Goal: Information Seeking & Learning: Learn about a topic

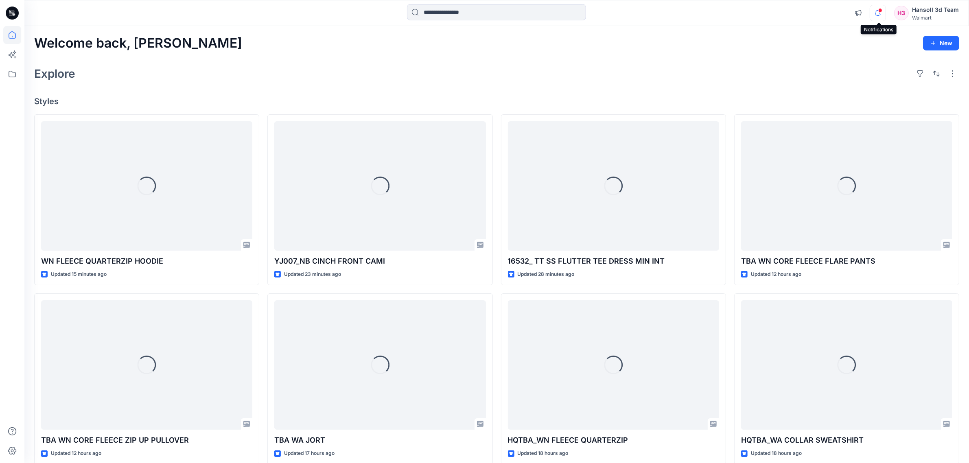
click at [881, 7] on icon "button" at bounding box center [877, 13] width 15 height 16
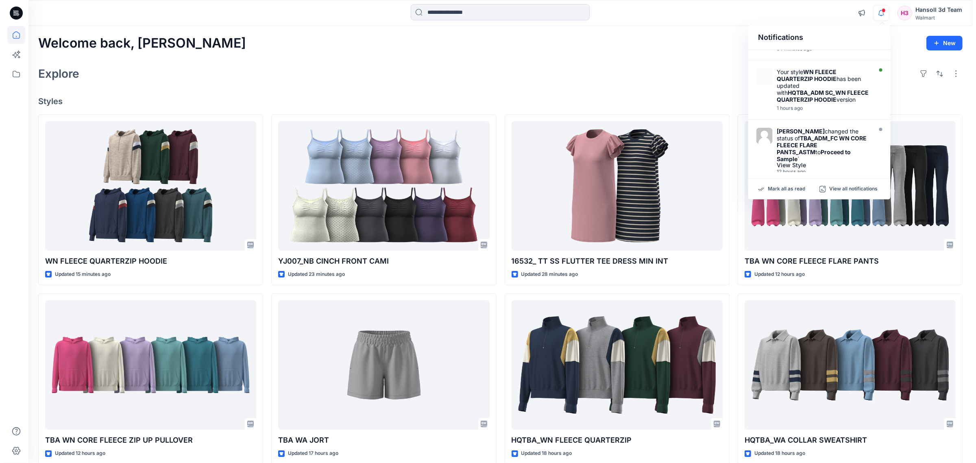
scroll to position [254, 0]
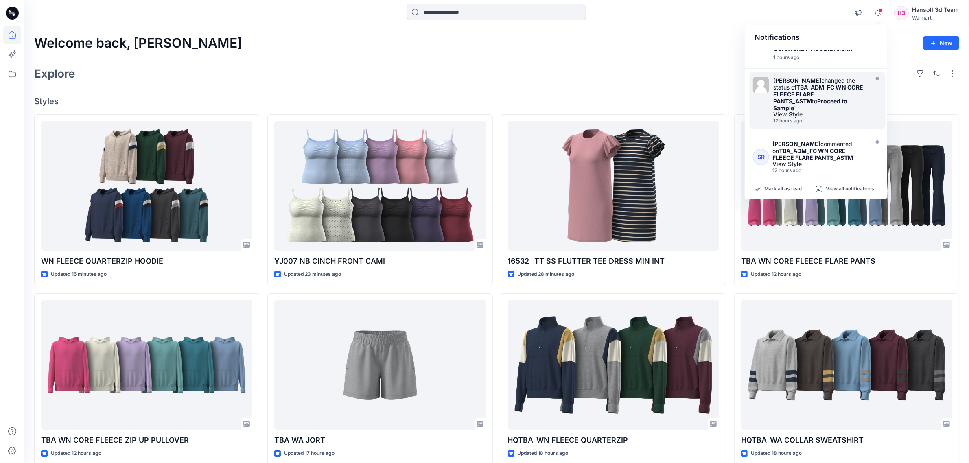
click at [837, 117] on div "View Style" at bounding box center [820, 114] width 94 height 6
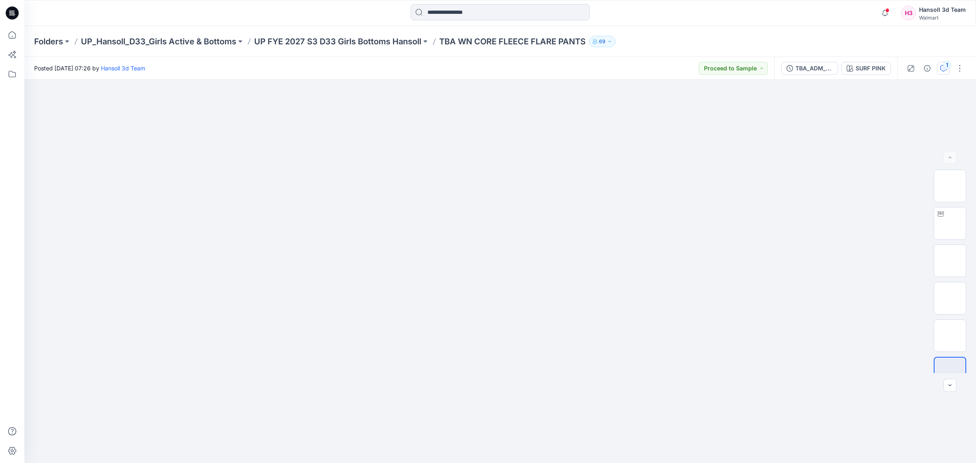
click at [945, 66] on div "1" at bounding box center [947, 65] width 8 height 8
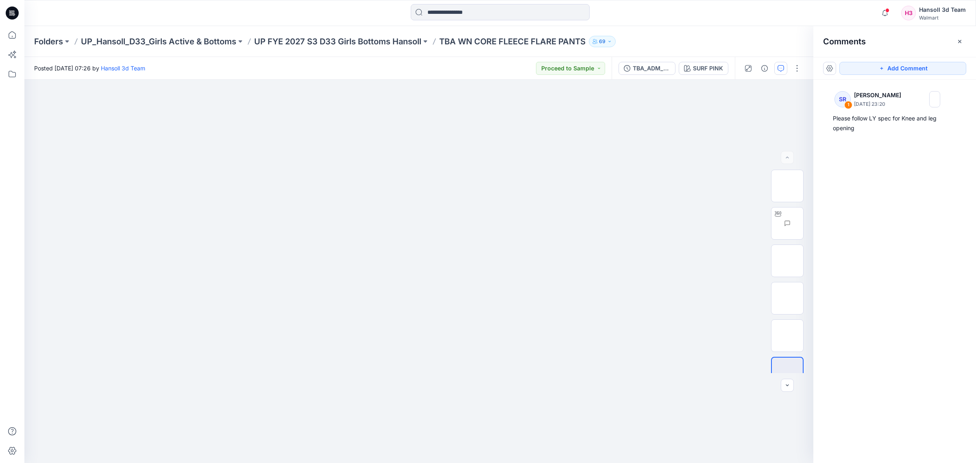
click at [896, 198] on div "SR 1 [PERSON_NAME] [DATE] 23:20 Please follow LY spec for Knee and leg opening" at bounding box center [895, 256] width 163 height 353
drag, startPoint x: 894, startPoint y: 203, endPoint x: 896, endPoint y: 198, distance: 5.9
click at [894, 203] on div "SR 1 [PERSON_NAME] [DATE] 23:20 Please follow LY spec for Knee and leg opening" at bounding box center [895, 256] width 163 height 353
click at [901, 229] on div "SR 1 [PERSON_NAME] [DATE] 23:20 Please follow LY spec for Knee and leg opening" at bounding box center [895, 256] width 163 height 353
click at [941, 277] on div "SR 1 [PERSON_NAME] [DATE] 23:20 Please follow LY spec for Knee and leg opening" at bounding box center [895, 256] width 163 height 353
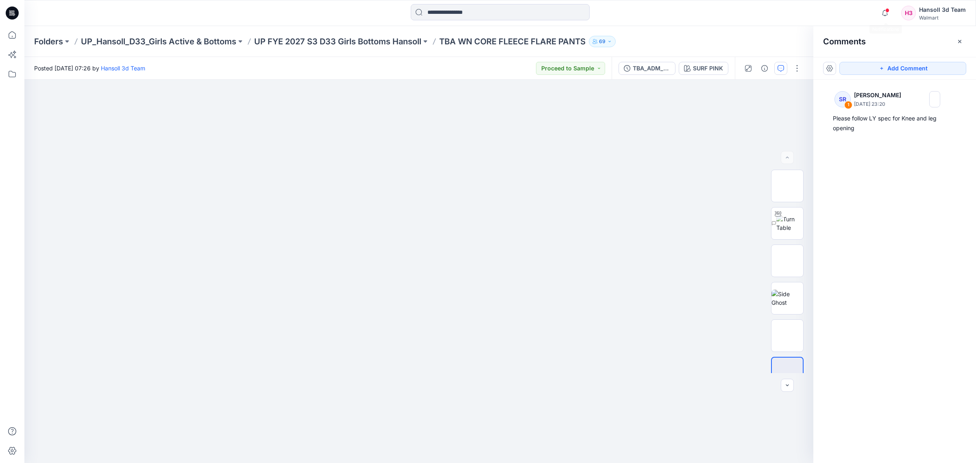
drag, startPoint x: 829, startPoint y: 15, endPoint x: 862, endPoint y: 15, distance: 33.8
click at [828, 15] on div "Notifications Your style WN FLEECE QUARTERZIP HOODIE has been updated with HQTB…" at bounding box center [500, 13] width 952 height 18
click at [962, 41] on icon "button" at bounding box center [960, 41] width 7 height 7
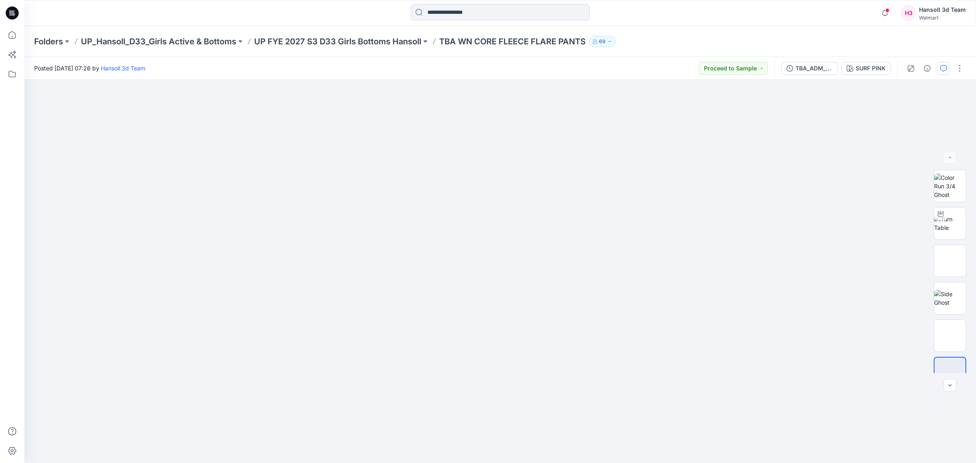
click at [863, 39] on div "Folders UP_Hansoll_D33_Girls Active & Bottoms UP FYE 2027 S3 D33 Girls Bottoms …" at bounding box center [468, 41] width 869 height 11
click at [349, 45] on p "UP FYE 2027 S3 D33 Girls Bottoms Hansoll" at bounding box center [337, 41] width 167 height 11
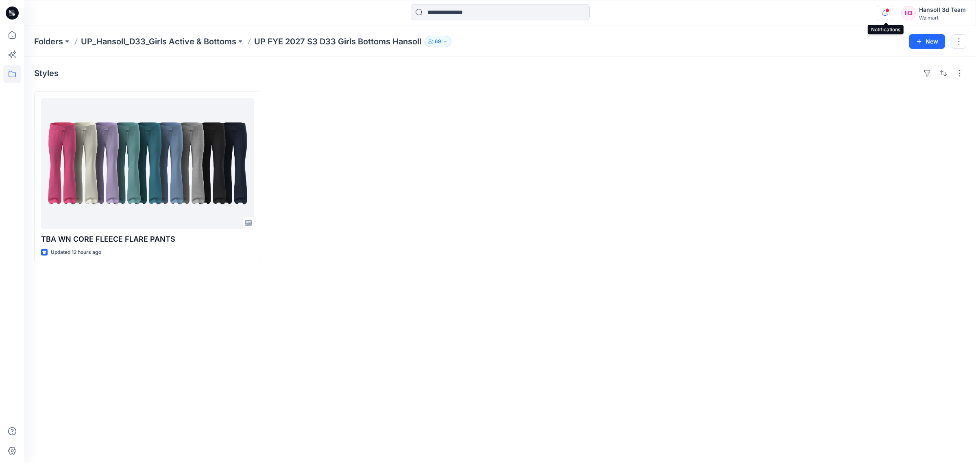
click at [884, 12] on icon "button" at bounding box center [885, 12] width 6 height 5
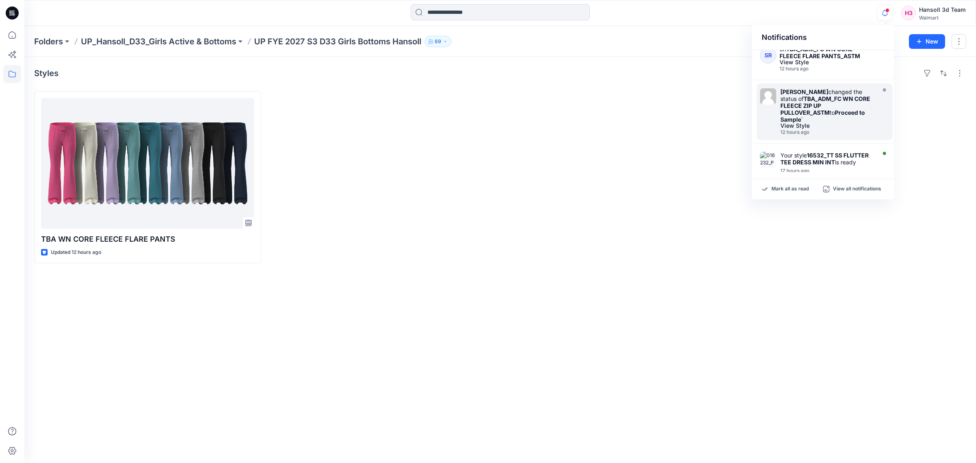
scroll to position [384, 0]
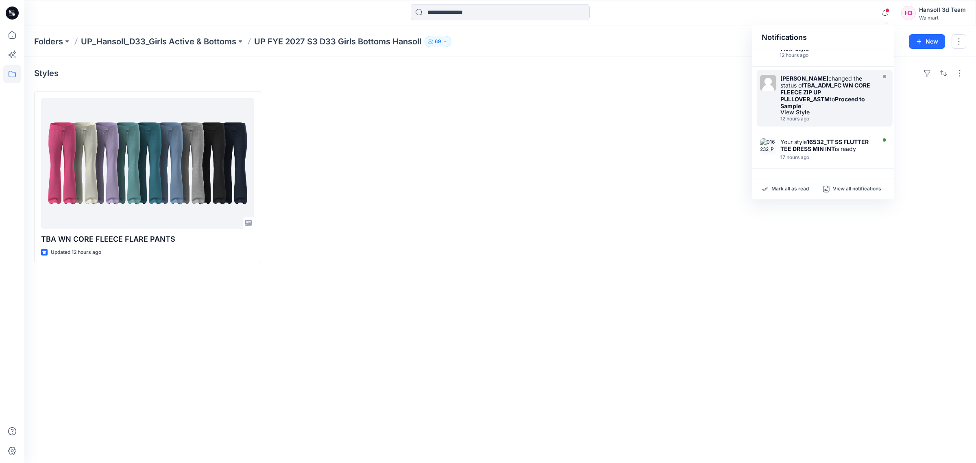
click at [821, 90] on strong "TBA_ADM_FC WN CORE FLEECE ZIP UP PULLOVER_ASTM" at bounding box center [826, 92] width 90 height 21
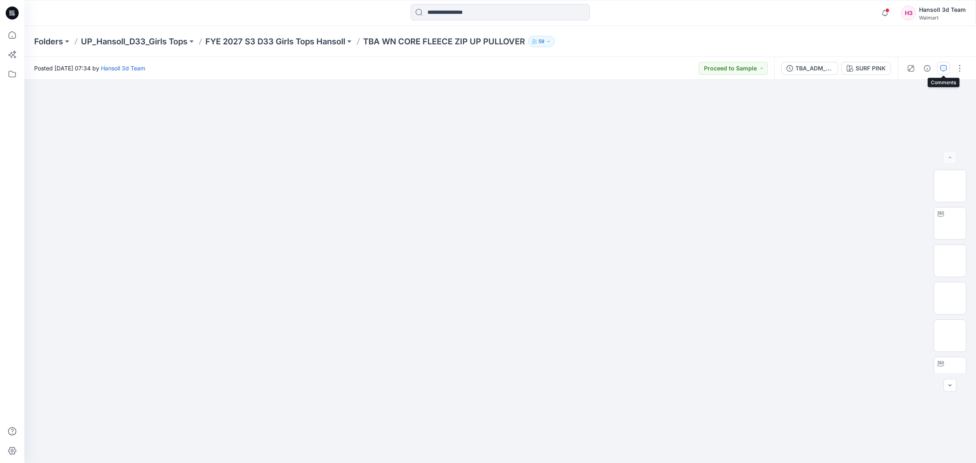
click at [943, 68] on icon "button" at bounding box center [944, 68] width 7 height 7
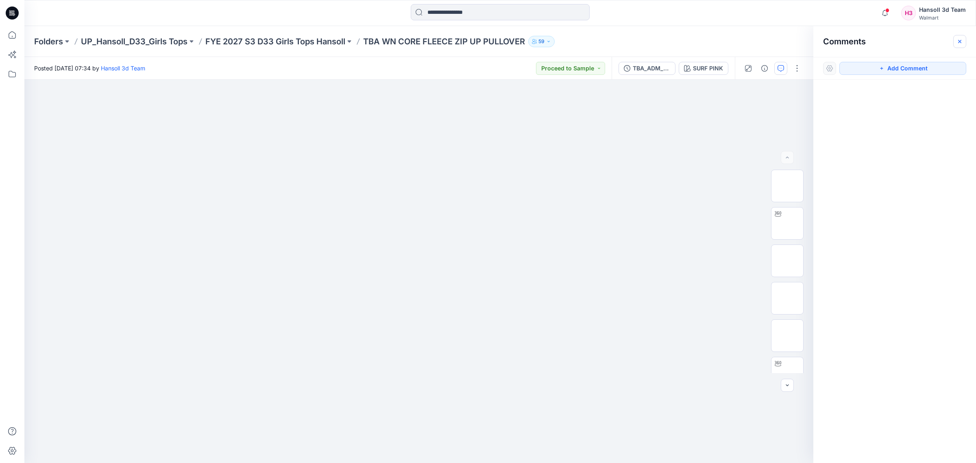
click at [959, 43] on icon "button" at bounding box center [960, 41] width 7 height 7
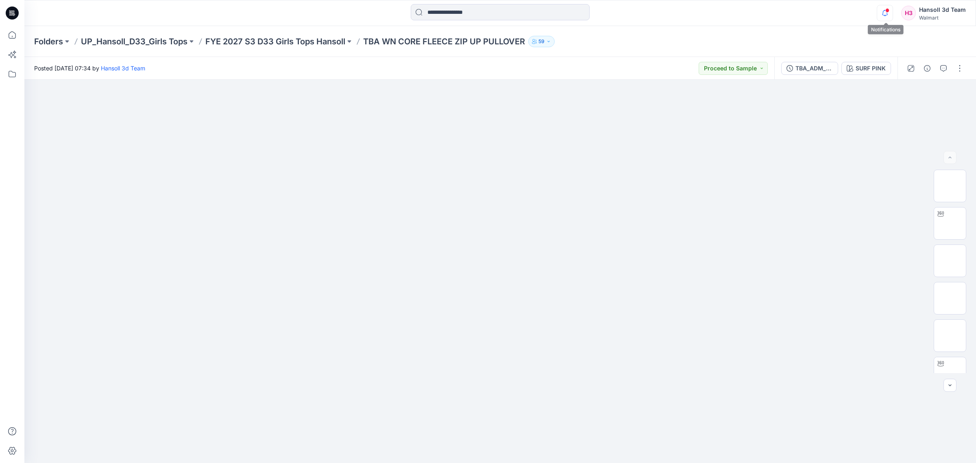
click at [885, 17] on icon "button" at bounding box center [885, 13] width 15 height 16
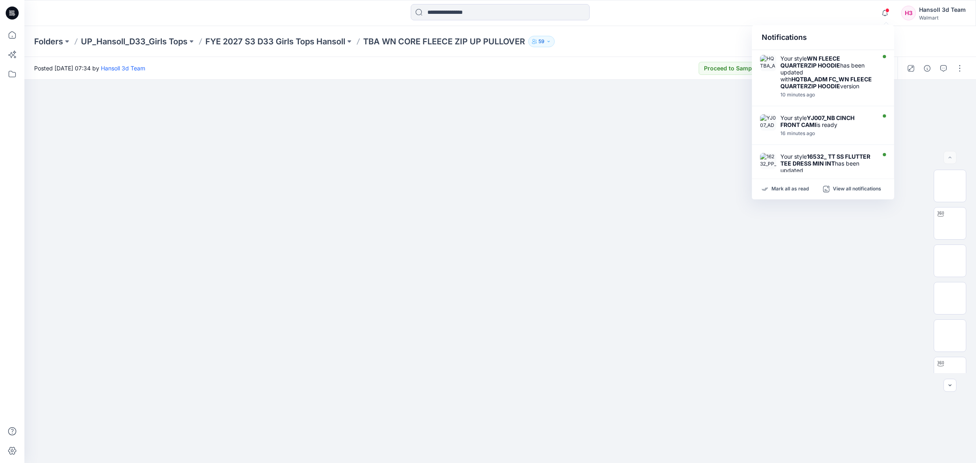
click at [658, 27] on div "Folders UP_Hansoll_D33_Girls Tops FYE 2027 S3 D33 Girls Tops Hansoll TBA WN COR…" at bounding box center [500, 41] width 952 height 31
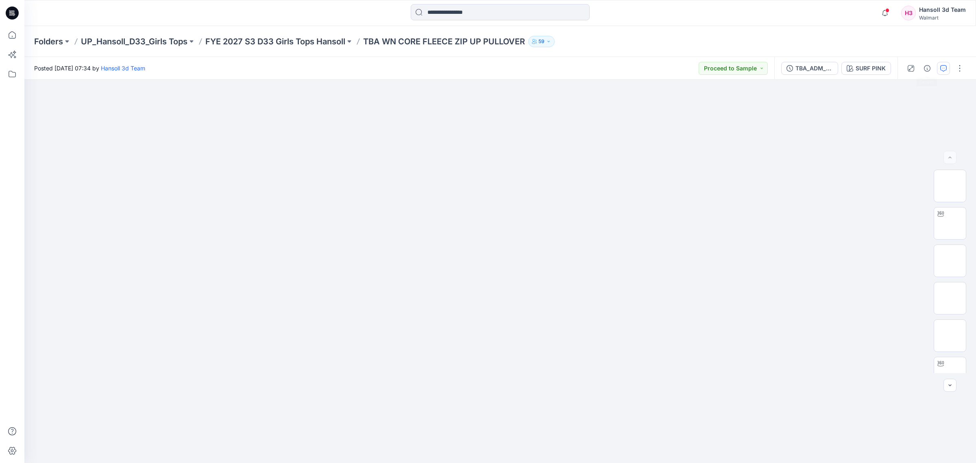
click at [944, 66] on icon "button" at bounding box center [944, 68] width 7 height 7
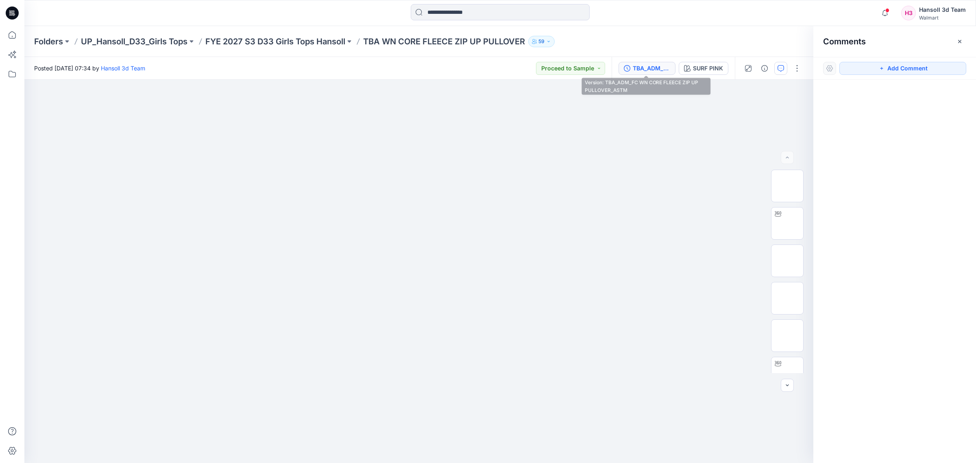
click at [653, 72] on button "TBA_ADM_FC WN CORE FLEECE ZIP UP PULLOVER_ASTM" at bounding box center [647, 68] width 57 height 13
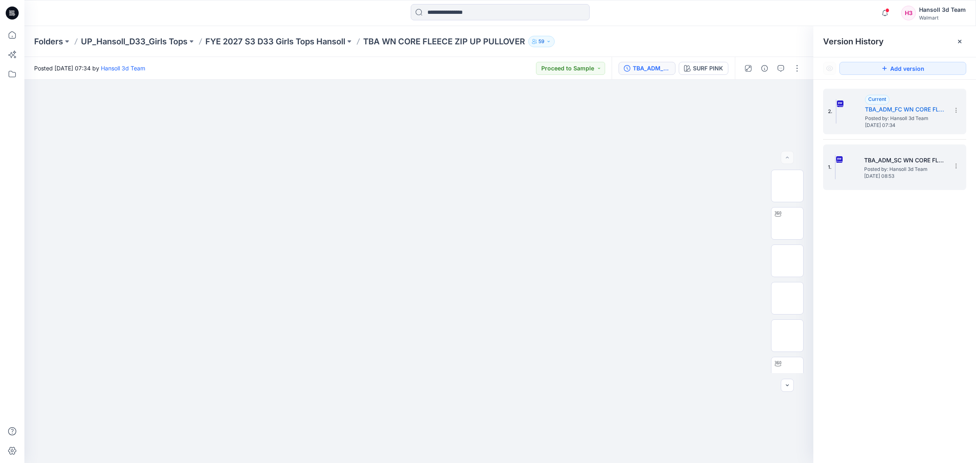
click at [882, 148] on div "1. TBA_ADM_SC WN CORE FLEECE ZIP UP PULLOVER_ASTM Posted by: Hansoll 3d Team [D…" at bounding box center [889, 167] width 122 height 39
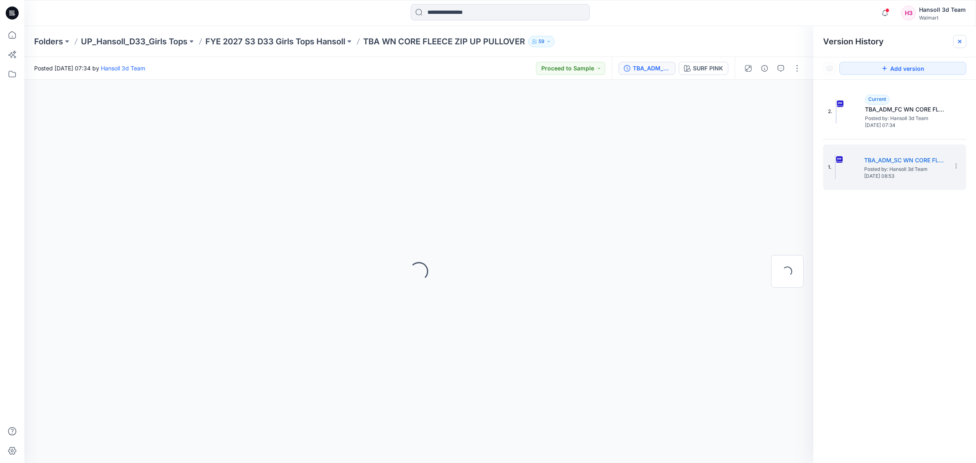
click at [956, 42] on div at bounding box center [960, 41] width 13 height 13
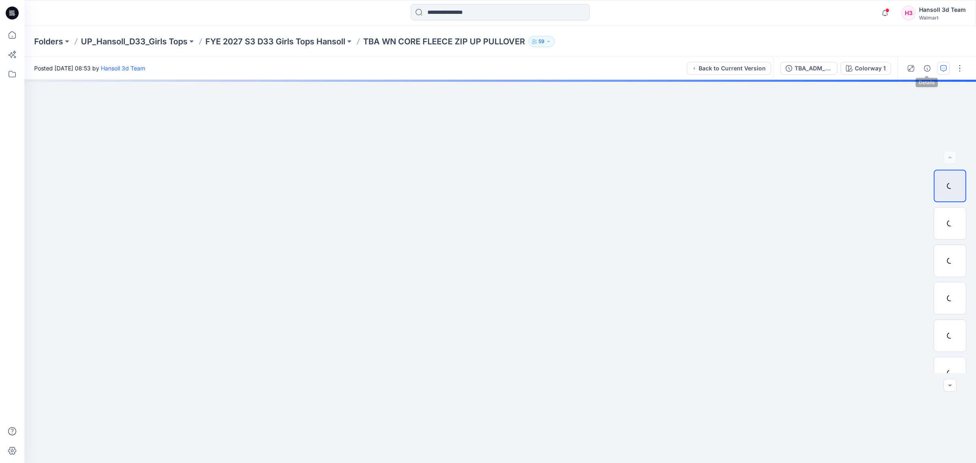
click at [949, 65] on button "button" at bounding box center [943, 68] width 13 height 13
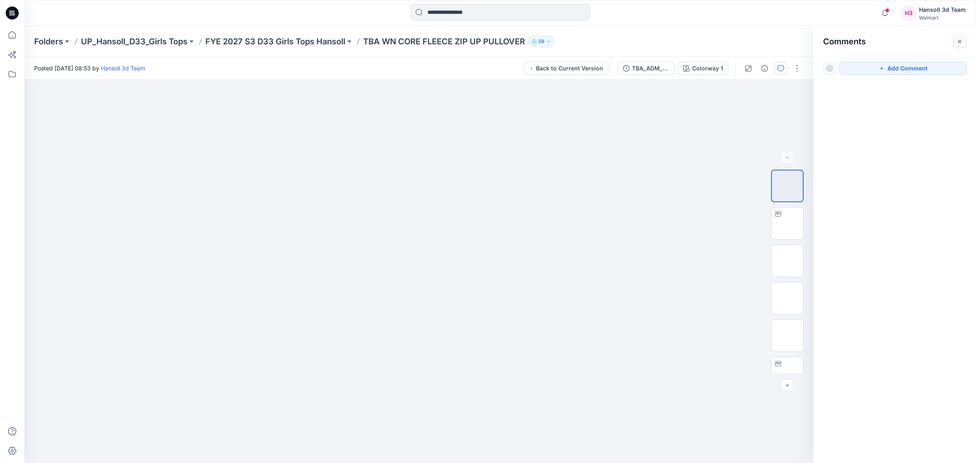
click at [963, 38] on icon "button" at bounding box center [960, 41] width 7 height 7
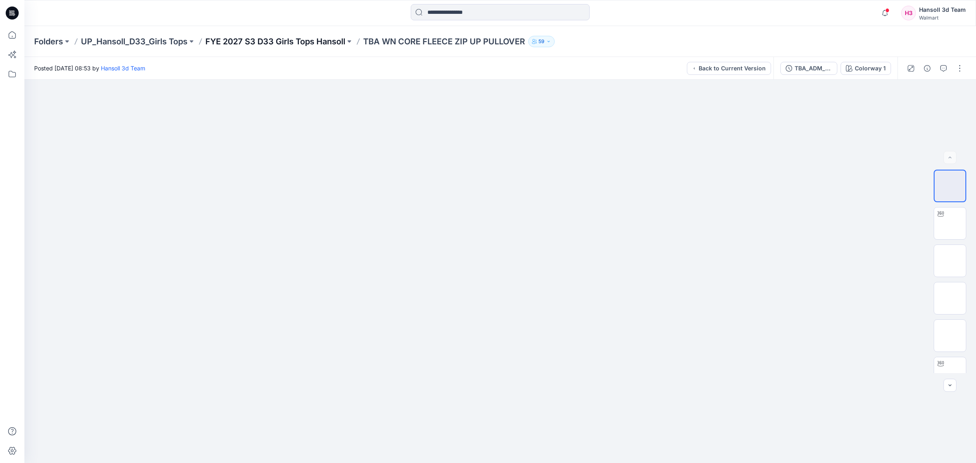
click at [267, 37] on p "FYE 2027 S3 D33 Girls Tops Hansoll" at bounding box center [275, 41] width 140 height 11
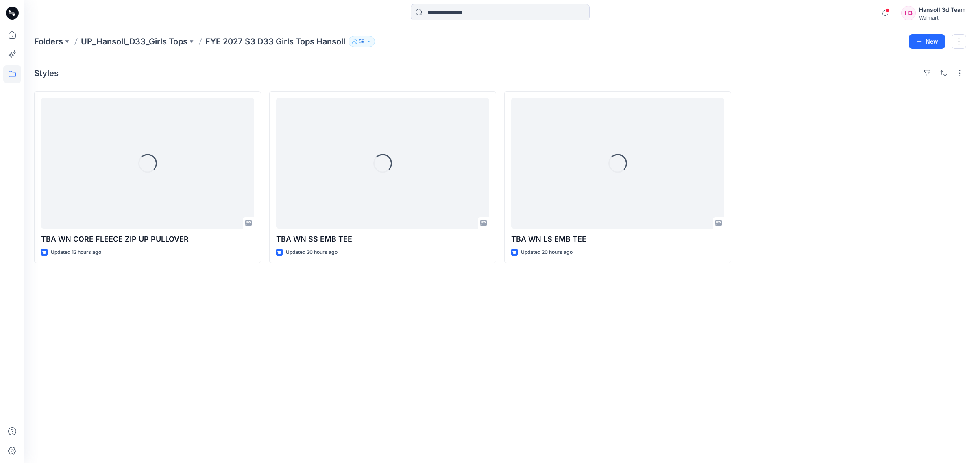
click at [406, 357] on div "Styles Loading... TBA WN CORE FLEECE ZIP UP PULLOVER Updated 12 hours ago Loadi…" at bounding box center [500, 260] width 952 height 406
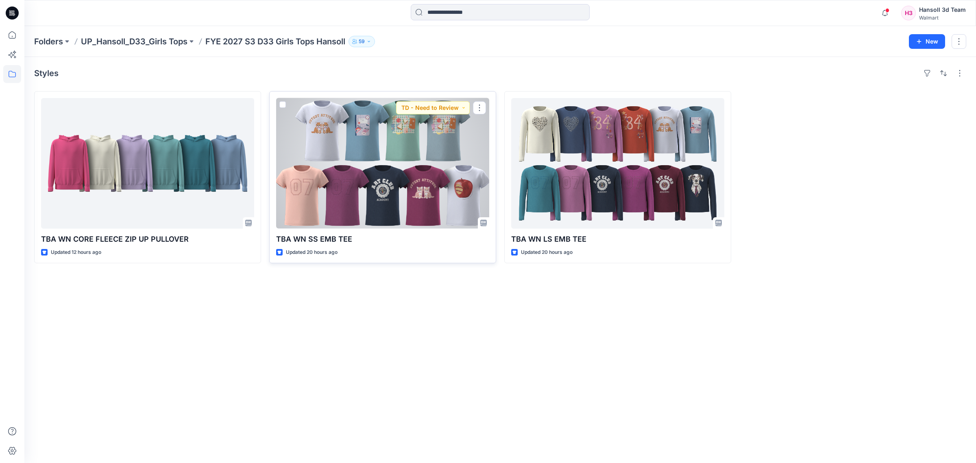
click at [415, 216] on div at bounding box center [382, 163] width 213 height 131
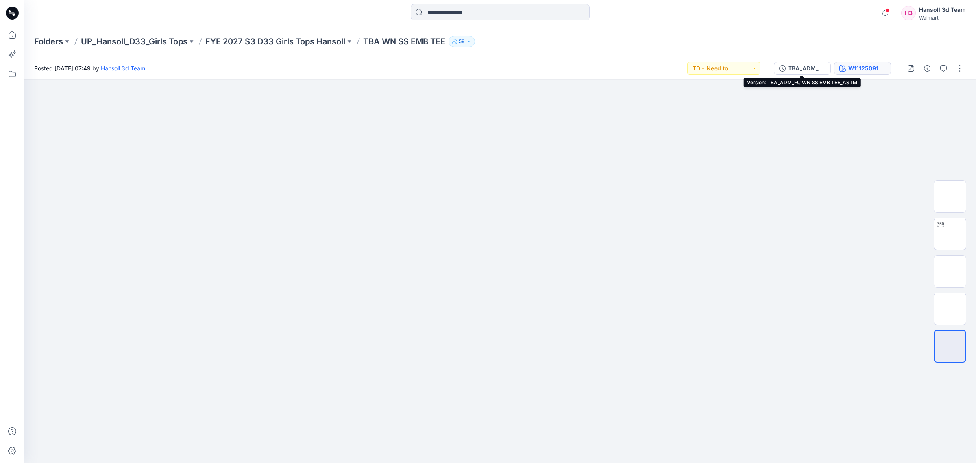
click at [868, 71] on div "W111250915SW03GA" at bounding box center [867, 68] width 37 height 9
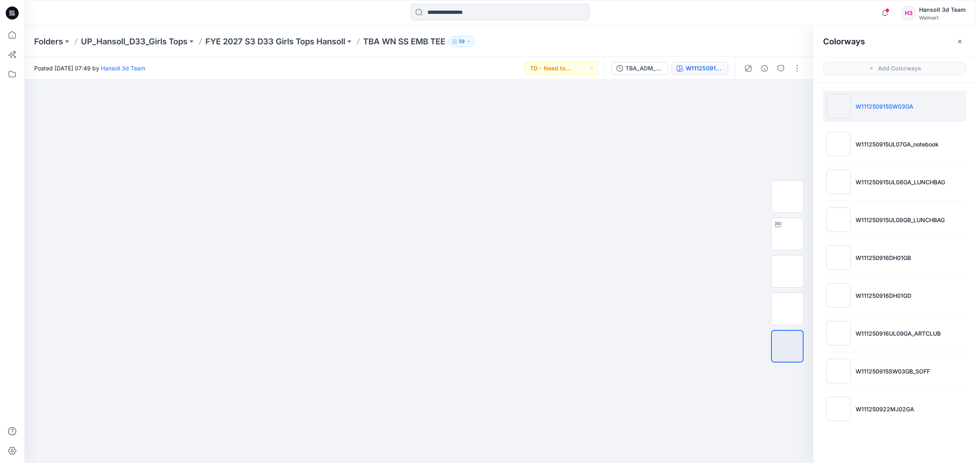
drag, startPoint x: 637, startPoint y: 82, endPoint x: 637, endPoint y: 74, distance: 7.7
click at [637, 80] on div at bounding box center [418, 272] width 789 height 384
click at [637, 73] on button "TBA_ADM_FC WN SS EMB TEE_ASTM" at bounding box center [639, 68] width 57 height 13
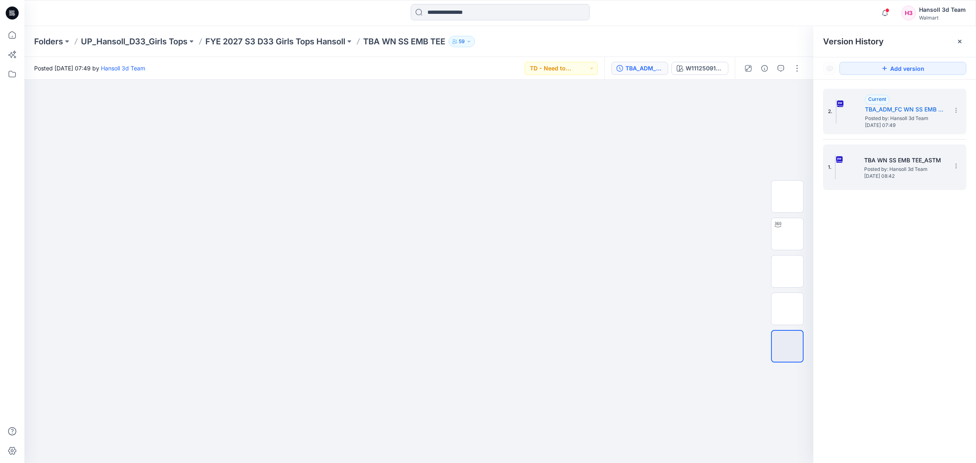
click at [865, 163] on h5 "TBA WN SS EMB TEE_ASTM" at bounding box center [904, 160] width 81 height 10
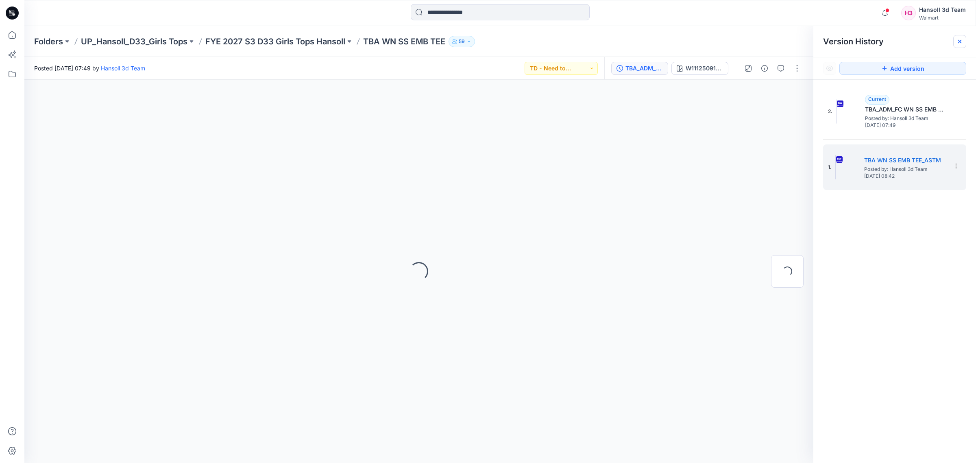
click at [958, 41] on icon at bounding box center [960, 41] width 7 height 7
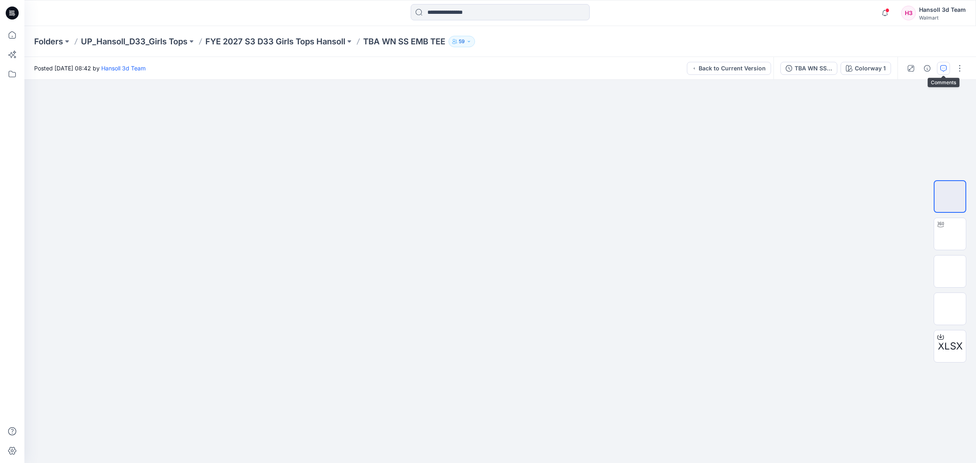
click at [941, 68] on icon "button" at bounding box center [944, 68] width 7 height 7
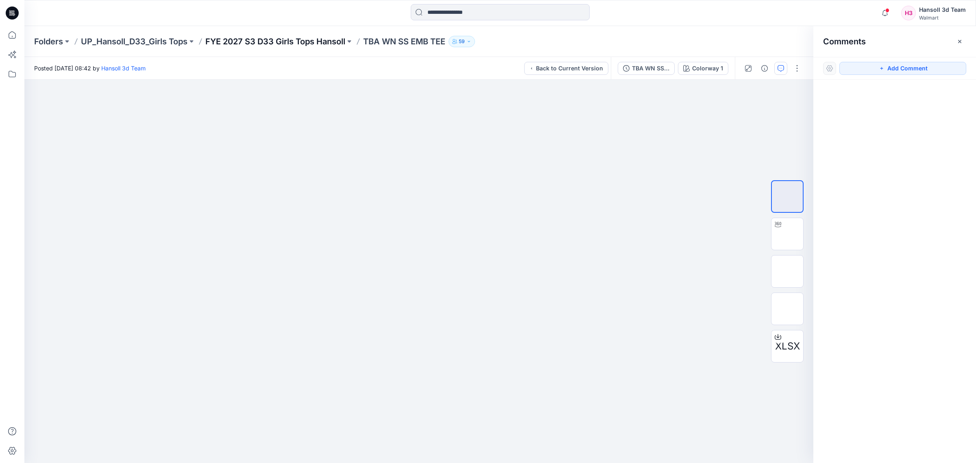
click at [314, 42] on p "FYE 2027 S3 D33 Girls Tops Hansoll" at bounding box center [275, 41] width 140 height 11
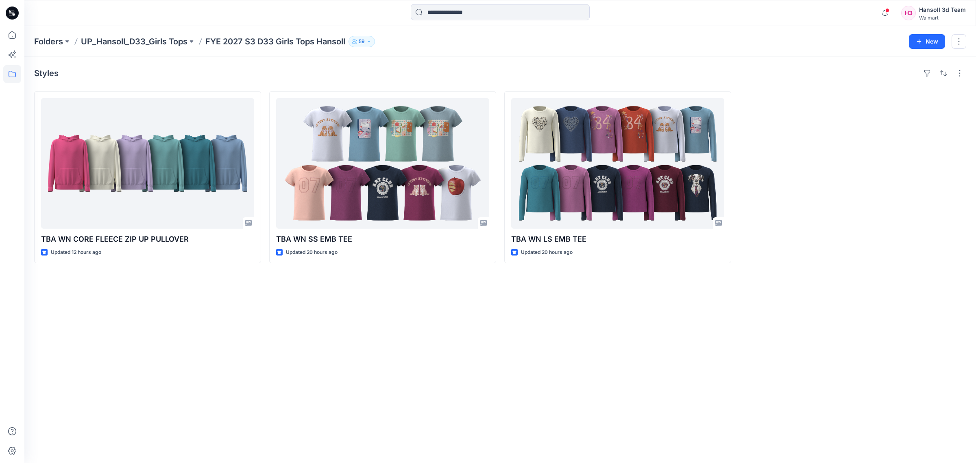
click at [642, 332] on div "Styles TBA WN CORE FLEECE ZIP UP PULLOVER Updated 12 hours ago TBA WN SS EMB TE…" at bounding box center [500, 260] width 952 height 406
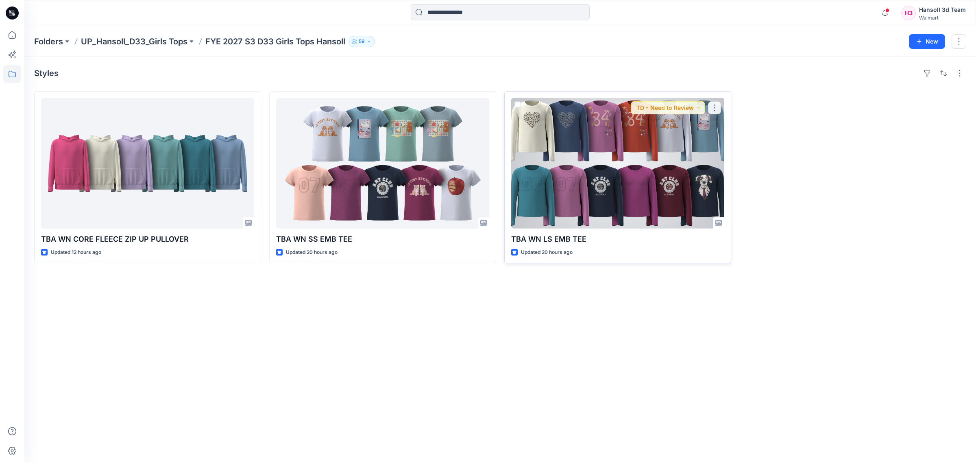
click at [644, 179] on div at bounding box center [617, 163] width 213 height 131
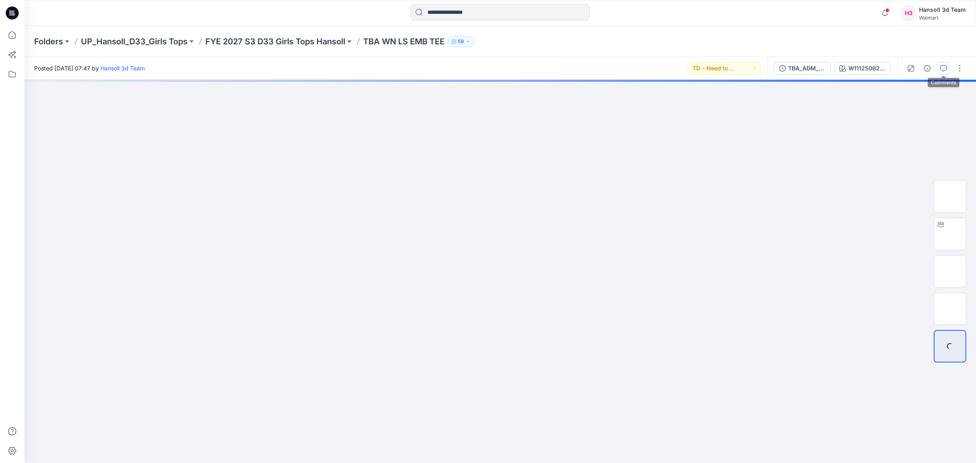
click at [939, 69] on button "button" at bounding box center [943, 68] width 13 height 13
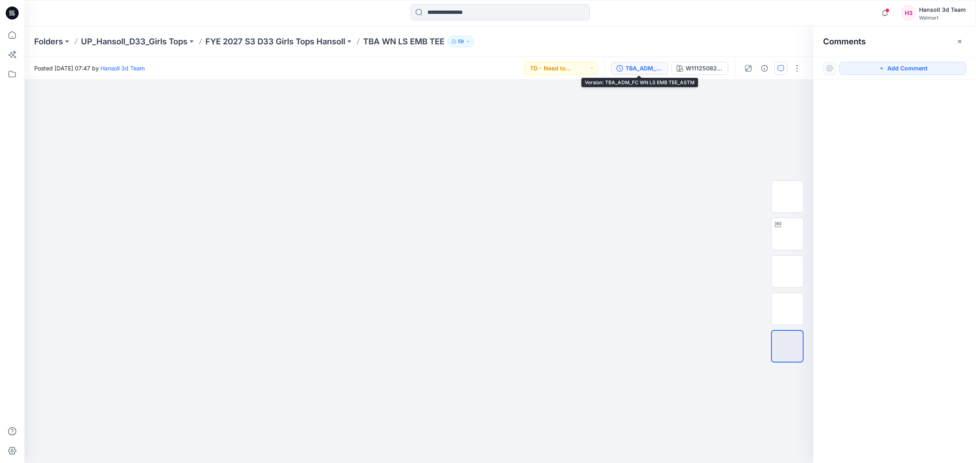
click at [662, 68] on button "TBA_ADM_FC WN LS EMB TEE_ASTM" at bounding box center [639, 68] width 57 height 13
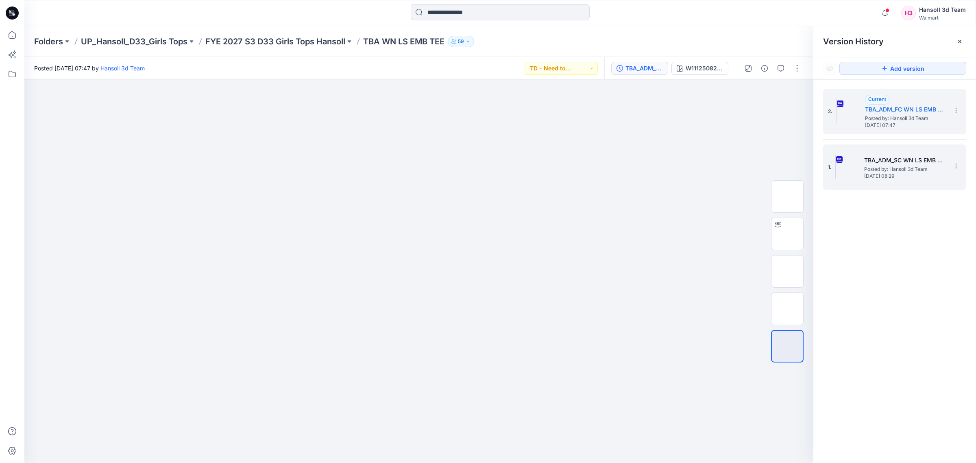
click at [892, 174] on span "[DATE] 08:29" at bounding box center [904, 176] width 81 height 6
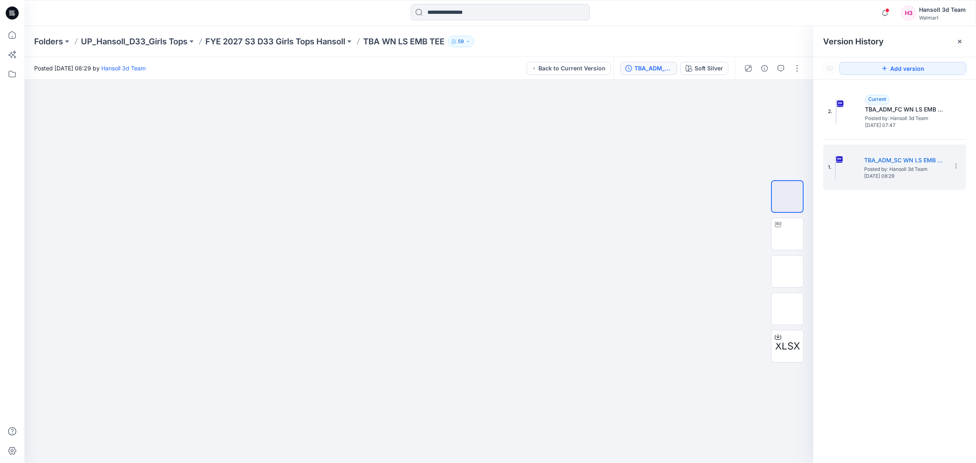
click at [953, 46] on div "Version History" at bounding box center [894, 41] width 143 height 11
click at [961, 43] on icon at bounding box center [960, 41] width 7 height 7
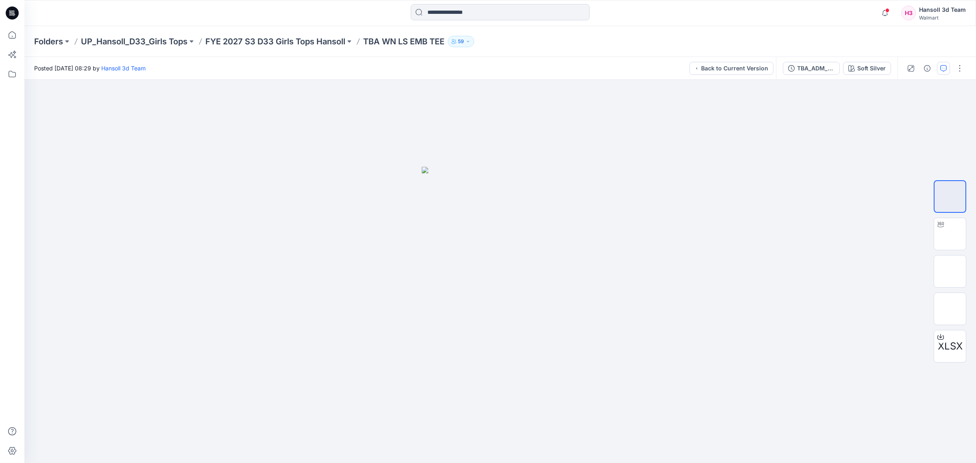
click at [941, 67] on icon "button" at bounding box center [944, 68] width 7 height 7
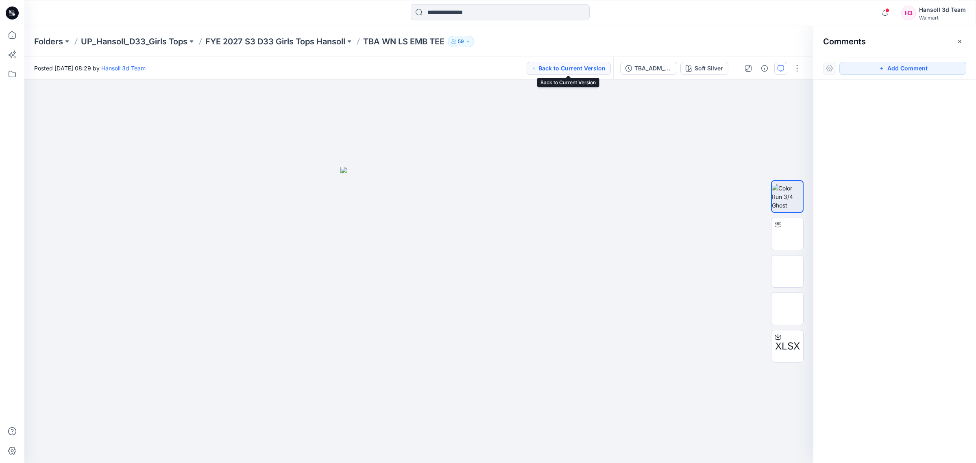
click at [563, 69] on button "Back to Current Version" at bounding box center [569, 68] width 84 height 13
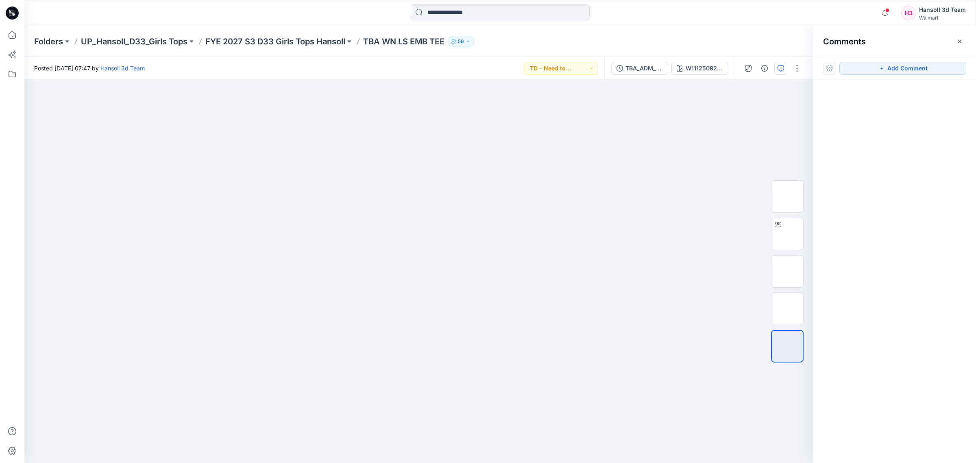
click at [963, 48] on div "Comments" at bounding box center [895, 41] width 163 height 31
click at [960, 45] on button "button" at bounding box center [960, 41] width 13 height 13
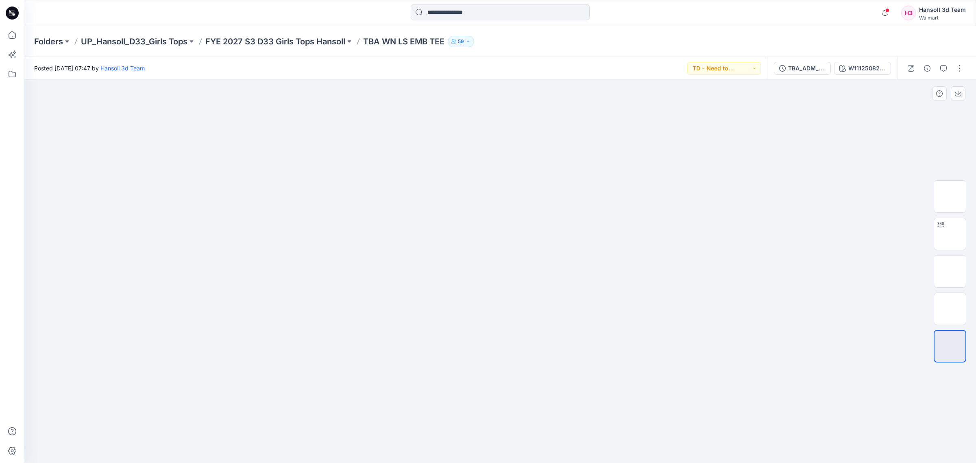
click at [792, 241] on div at bounding box center [500, 272] width 952 height 384
click at [381, 11] on div at bounding box center [500, 13] width 476 height 18
click at [312, 42] on p "FYE 2027 S3 D33 Girls Tops Hansoll" at bounding box center [275, 41] width 140 height 11
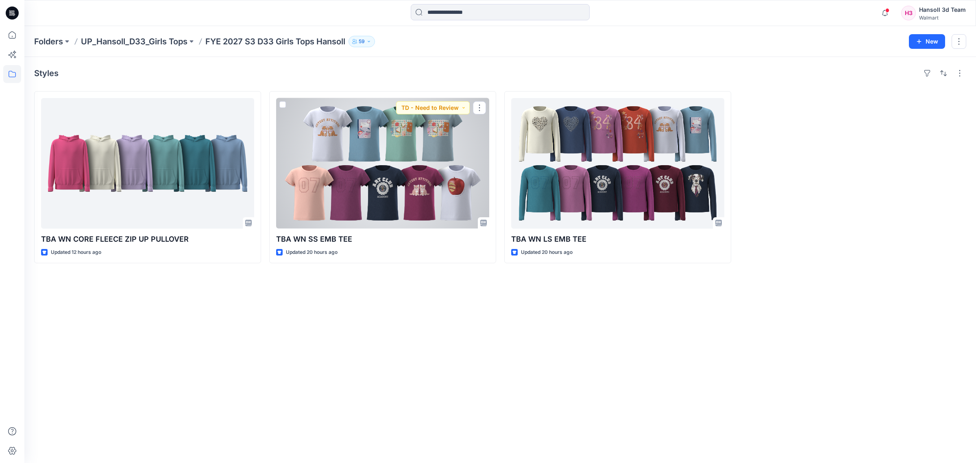
drag, startPoint x: 449, startPoint y: 369, endPoint x: 449, endPoint y: 362, distance: 7.3
click at [449, 367] on div "Styles TBA WN CORE FLEECE ZIP UP PULLOVER Updated 12 hours ago TBA WN SS EMB TE…" at bounding box center [500, 260] width 952 height 406
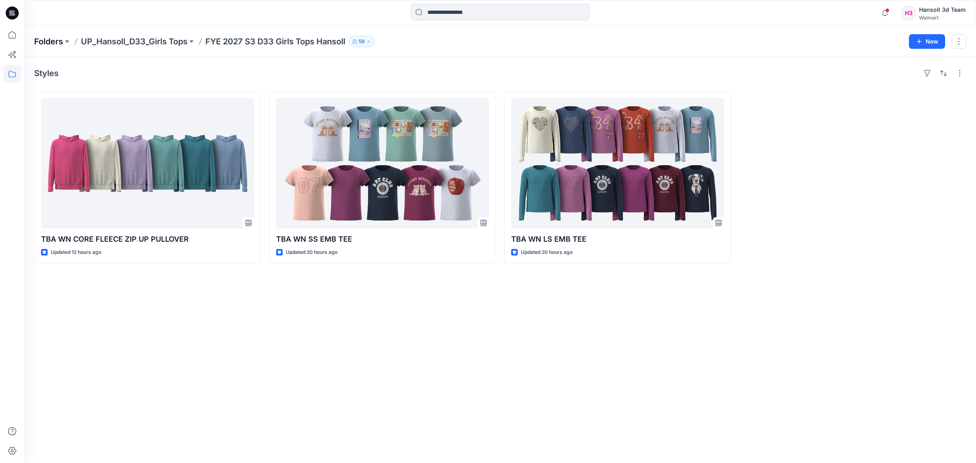
click at [54, 46] on p "Folders" at bounding box center [48, 41] width 29 height 11
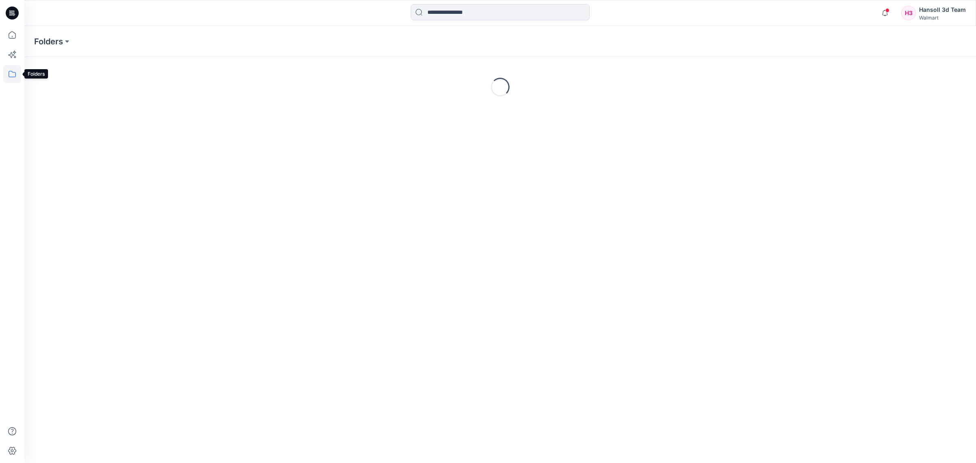
click at [15, 74] on icon at bounding box center [12, 74] width 18 height 18
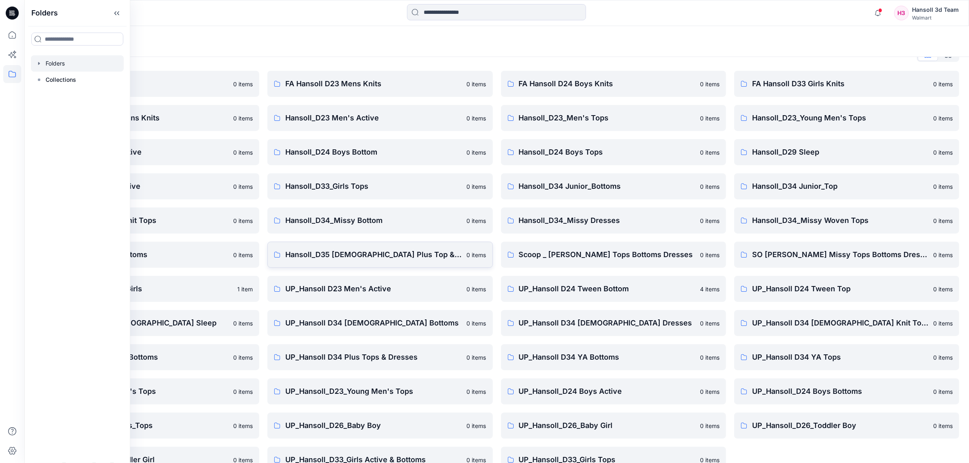
scroll to position [37, 0]
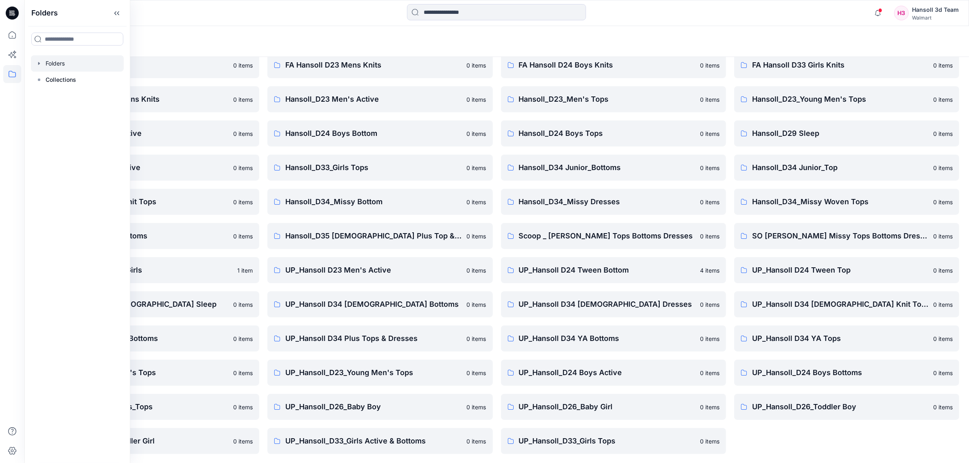
click at [797, 446] on div "FA Hansoll D33 Girls Knits 0 items Hansoll_D23_Young Men's Tops 0 items Hansoll…" at bounding box center [846, 253] width 225 height 402
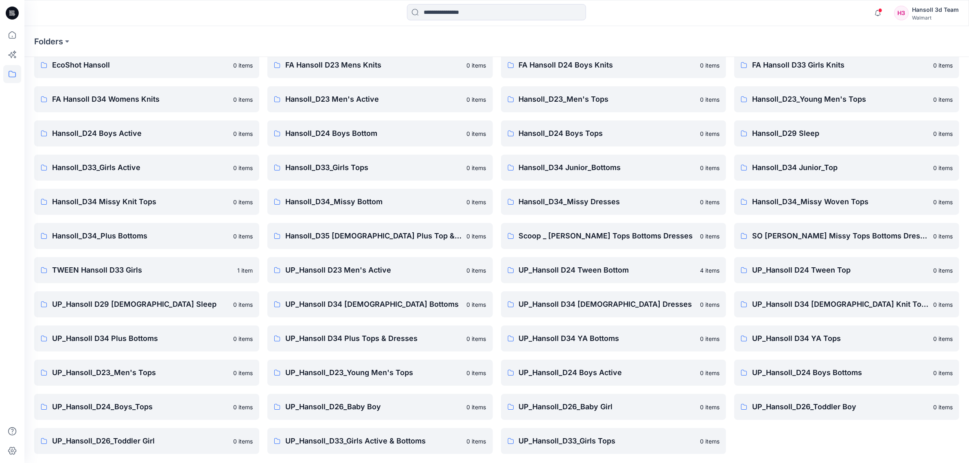
click at [773, 448] on div "FA Hansoll D33 Girls Knits 0 items Hansoll_D23_Young Men's Tops 0 items Hansoll…" at bounding box center [846, 253] width 225 height 402
click at [411, 447] on link "UP_Hansoll_D33_Girls Active & Bottoms 0 items" at bounding box center [379, 441] width 225 height 26
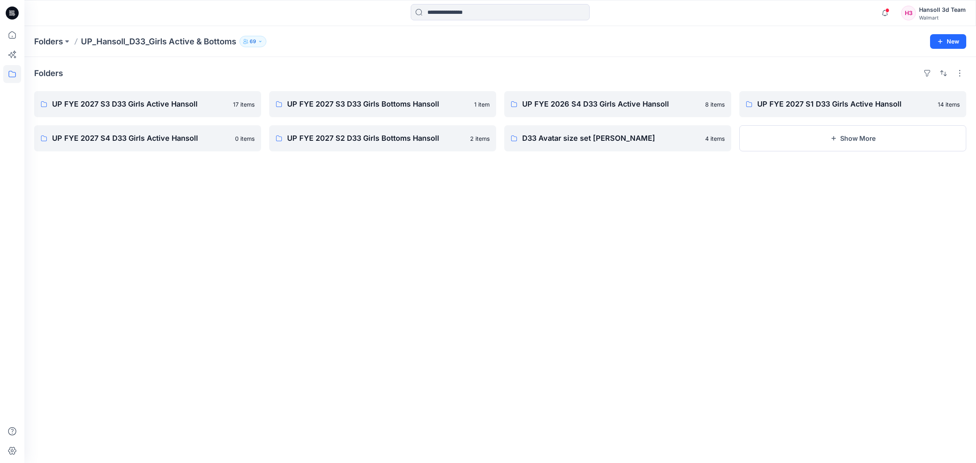
click at [511, 314] on div "Folders UP FYE 2027 S3 D33 Girls Active Hansoll 17 items UP FYE 2027 S4 D33 Gir…" at bounding box center [500, 260] width 952 height 406
click at [397, 220] on div "Folders UP FYE 2027 S3 D33 Girls Active Hansoll 17 items UP FYE 2027 S4 D33 Gir…" at bounding box center [500, 260] width 952 height 406
click at [631, 214] on div "Folders UP FYE 2027 S3 D33 Girls Active Hansoll 17 items UP FYE 2027 S4 D33 Gir…" at bounding box center [500, 260] width 952 height 406
click at [322, 68] on div "Folders" at bounding box center [500, 73] width 932 height 13
click at [321, 196] on div "Folders UP FYE 2027 S3 D33 Girls Active Hansoll 17 items UP FYE 2027 S4 D33 Gir…" at bounding box center [500, 260] width 952 height 406
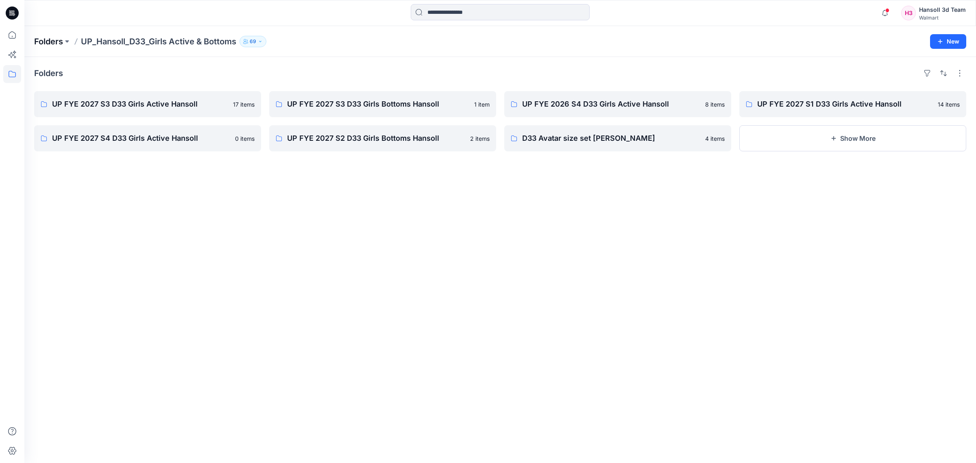
click at [56, 36] on p "Folders" at bounding box center [48, 41] width 29 height 11
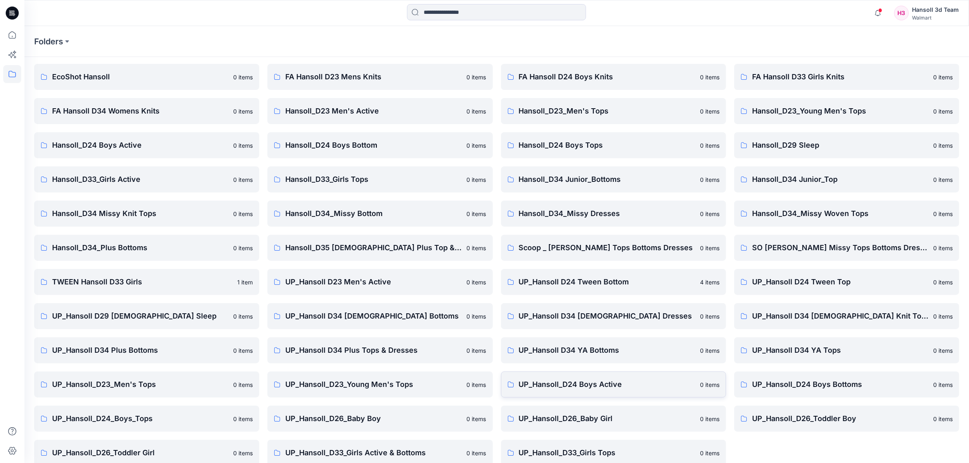
scroll to position [37, 0]
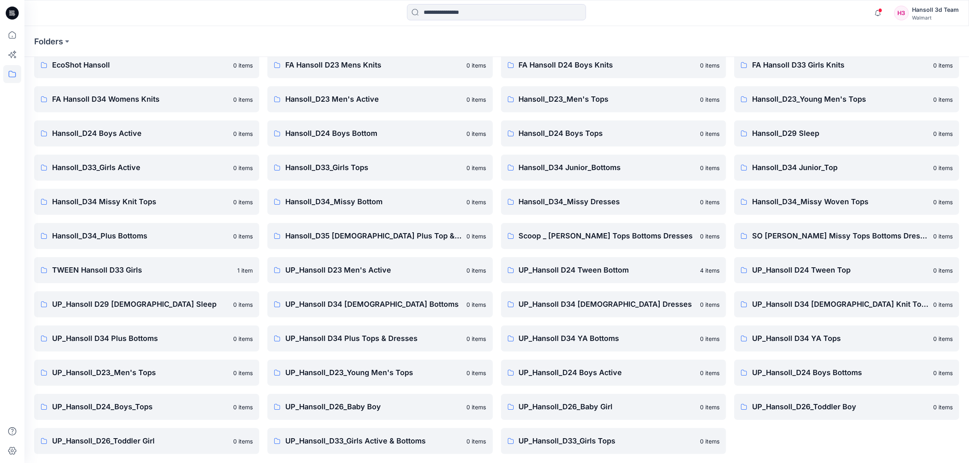
click at [776, 450] on div "FA Hansoll D33 Girls Knits 0 items Hansoll_D23_Young Men's Tops 0 items Hansoll…" at bounding box center [846, 253] width 225 height 402
click at [414, 444] on p "UP_Hansoll_D33_Girls Active & Bottoms" at bounding box center [373, 440] width 176 height 11
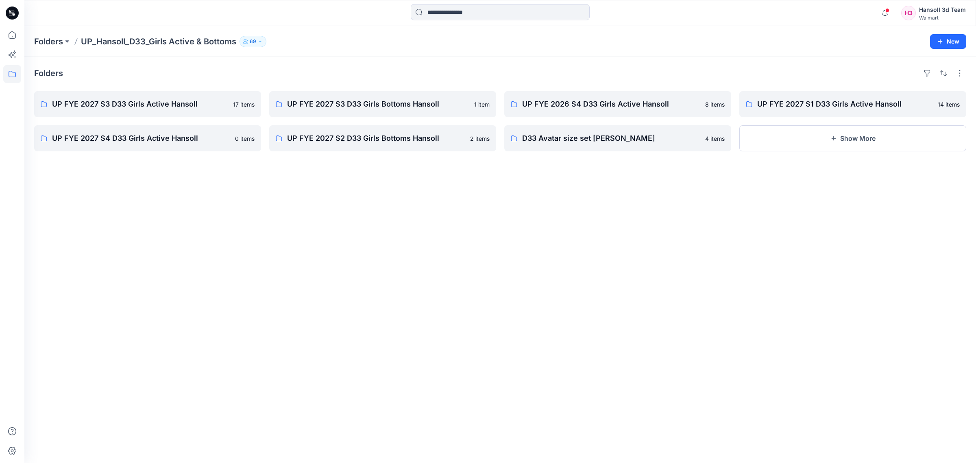
click at [325, 314] on div "Folders UP FYE 2027 S3 D33 Girls Active Hansoll 17 items UP FYE 2027 S4 D33 Gir…" at bounding box center [500, 260] width 952 height 406
click at [173, 103] on p "UP FYE 2027 S3 D33 Girls Active Hansoll" at bounding box center [147, 103] width 190 height 11
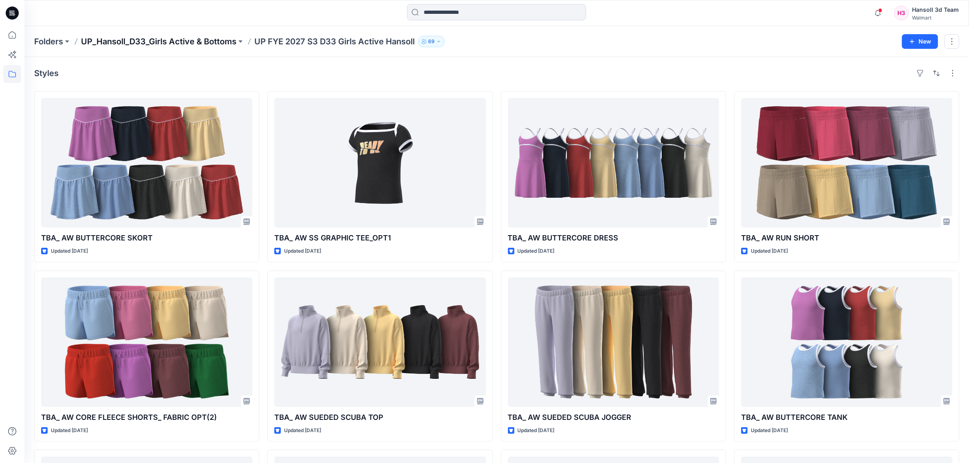
click at [194, 39] on p "UP_Hansoll_D33_Girls Active & Bottoms" at bounding box center [158, 41] width 155 height 11
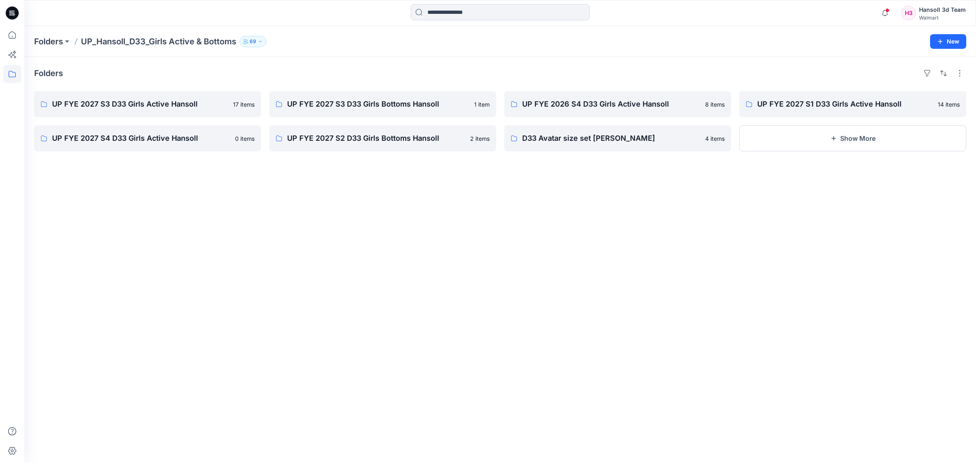
click at [411, 330] on div "Folders UP FYE 2027 S3 D33 Girls Active Hansoll 17 items UP FYE 2027 S4 D33 Gir…" at bounding box center [500, 260] width 952 height 406
click at [407, 336] on div "Folders UP FYE 2027 S3 D33 Girls Active Hansoll 17 items UP FYE 2027 S4 D33 Gir…" at bounding box center [500, 260] width 952 height 406
click at [415, 114] on link "UP FYE 2027 S3 D33 Girls Bottoms Hansoll" at bounding box center [382, 104] width 227 height 26
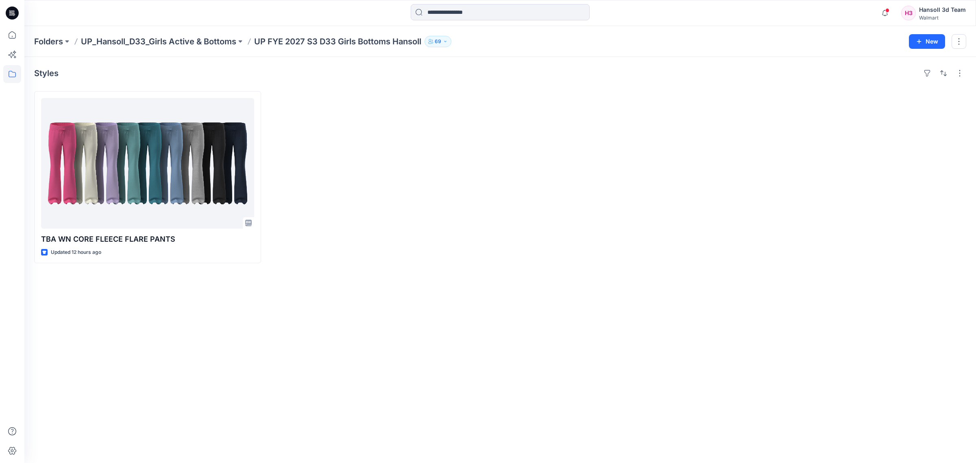
click at [385, 265] on div "Styles TBA WN CORE FLEECE FLARE PANTS Updated 12 hours ago" at bounding box center [500, 260] width 952 height 406
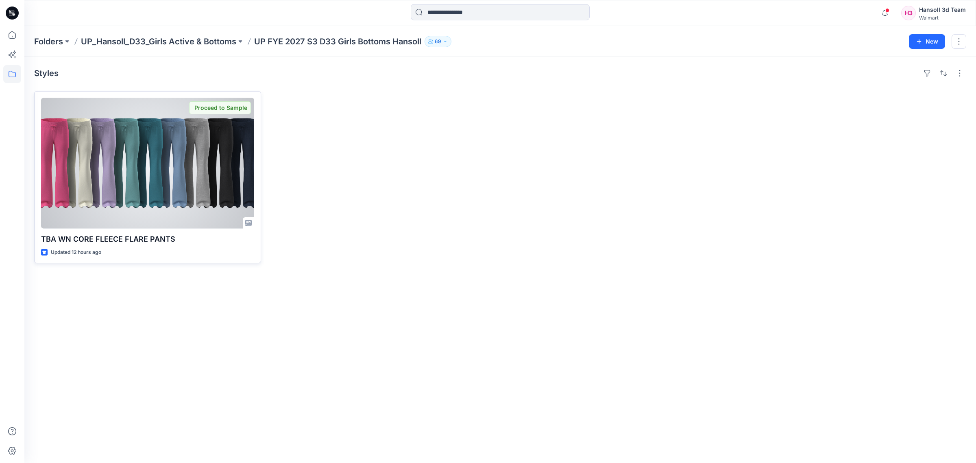
click at [203, 173] on div at bounding box center [147, 163] width 213 height 131
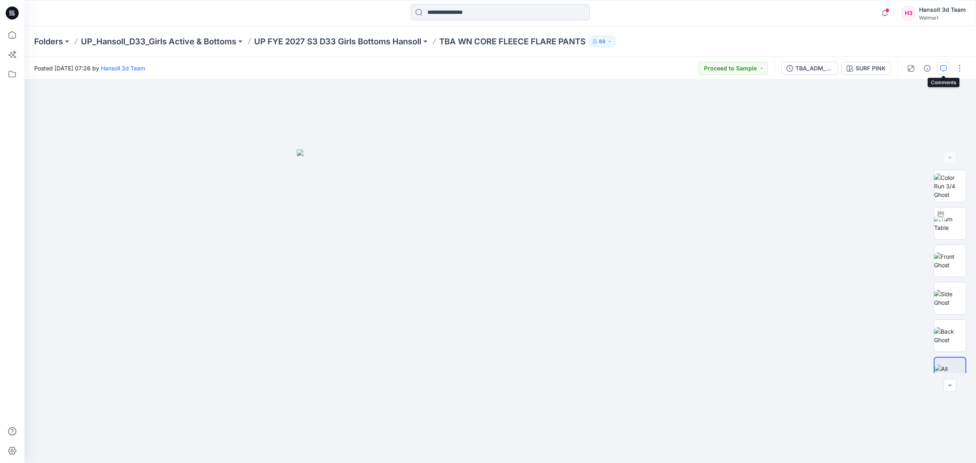
click at [942, 68] on icon "button" at bounding box center [944, 68] width 7 height 7
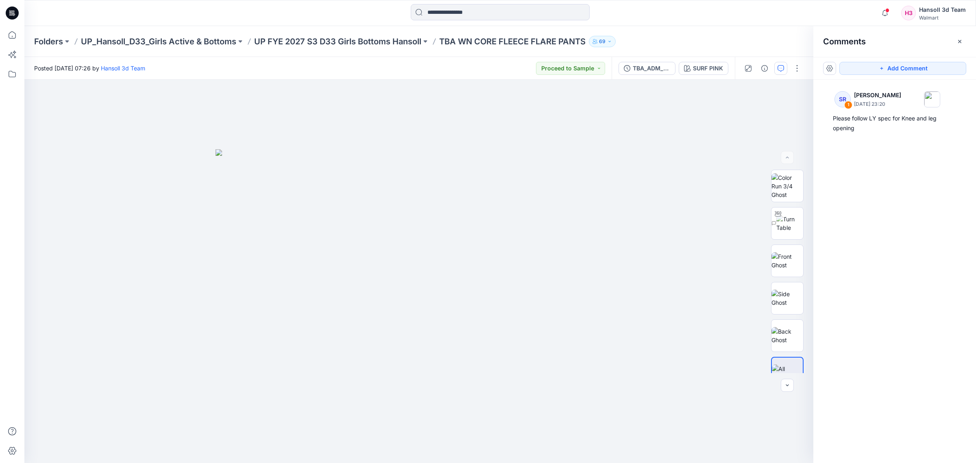
click at [880, 246] on div "SR 1 [PERSON_NAME] [DATE] 23:20 Please follow LY spec for Knee and leg opening" at bounding box center [895, 256] width 163 height 353
click at [881, 269] on div "SR 1 [PERSON_NAME] [DATE] 23:20 Please follow LY spec for Knee and leg opening" at bounding box center [895, 256] width 163 height 353
click at [13, 74] on icon at bounding box center [12, 74] width 18 height 18
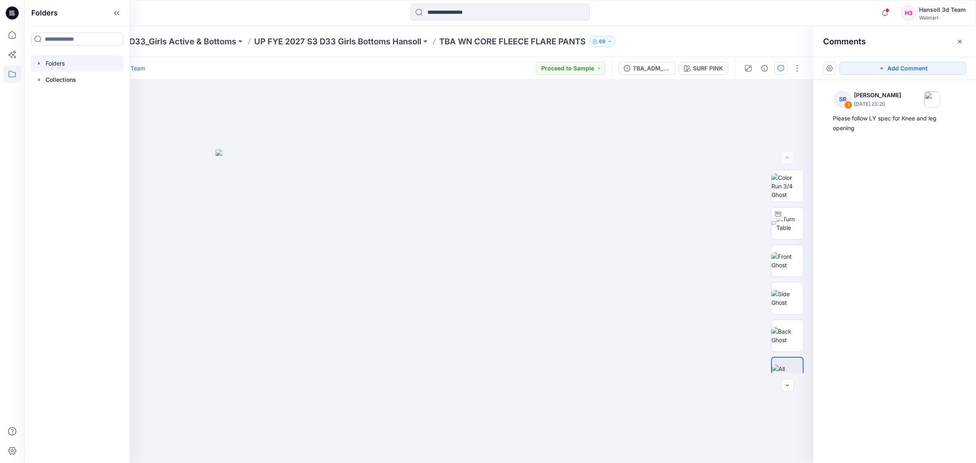
click at [44, 65] on div at bounding box center [77, 63] width 93 height 16
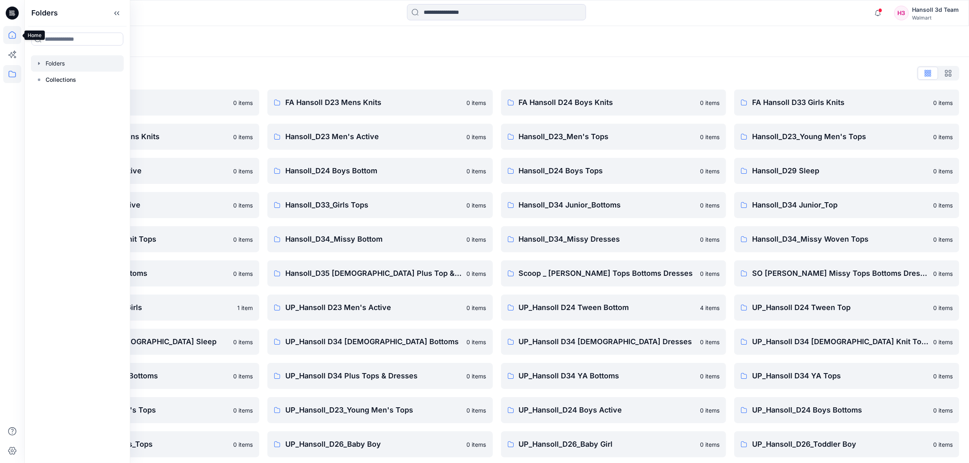
click at [13, 37] on icon at bounding box center [12, 35] width 18 height 18
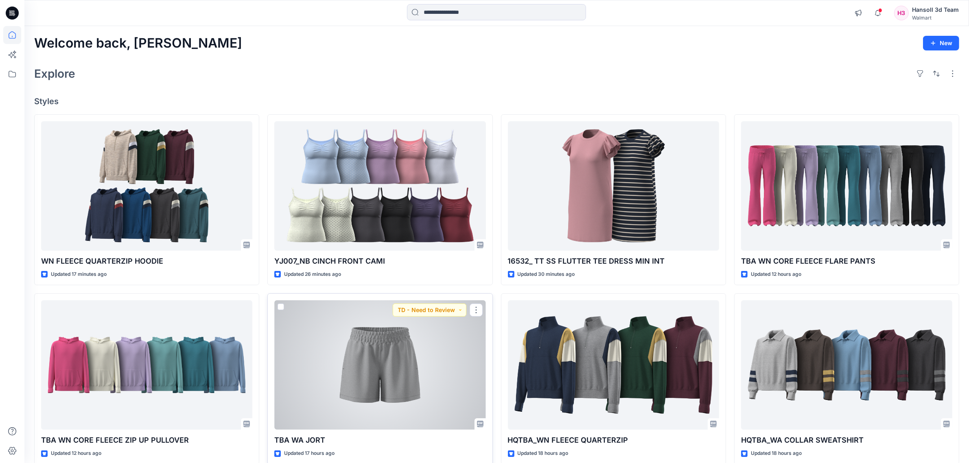
click at [428, 391] on div at bounding box center [379, 364] width 211 height 129
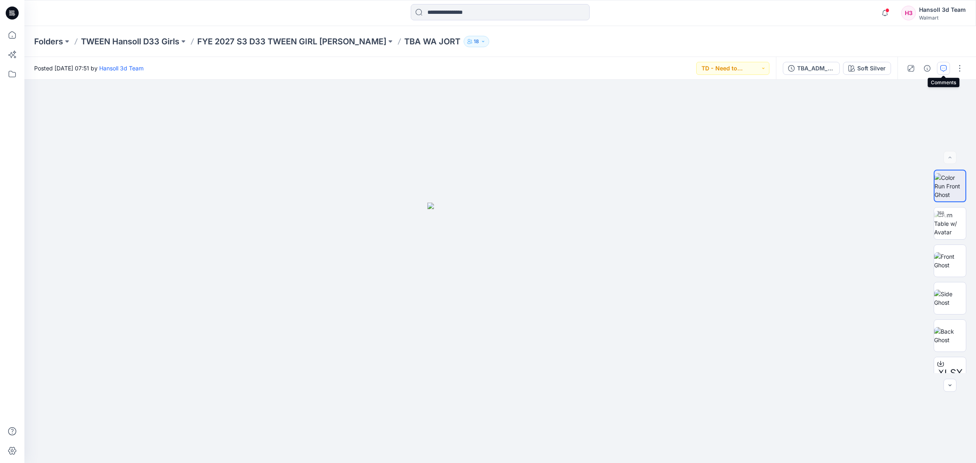
click at [941, 67] on icon "button" at bounding box center [944, 68] width 7 height 7
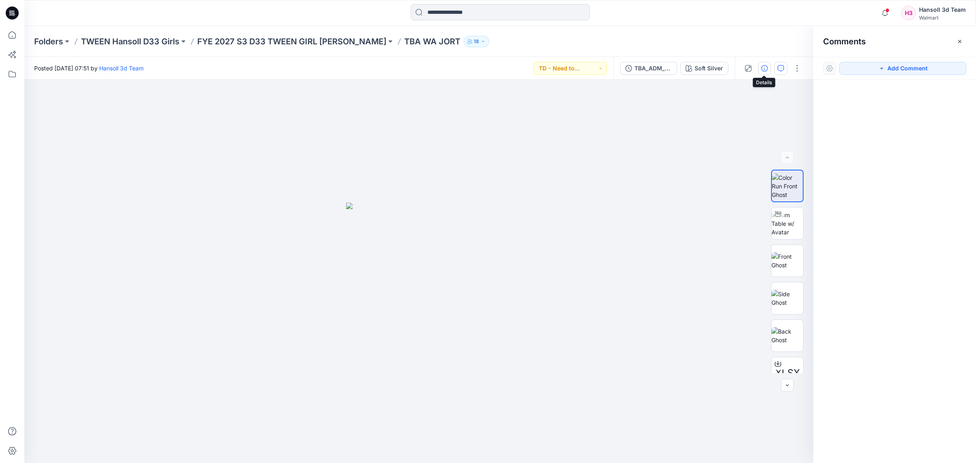
click at [764, 69] on icon "button" at bounding box center [765, 68] width 7 height 7
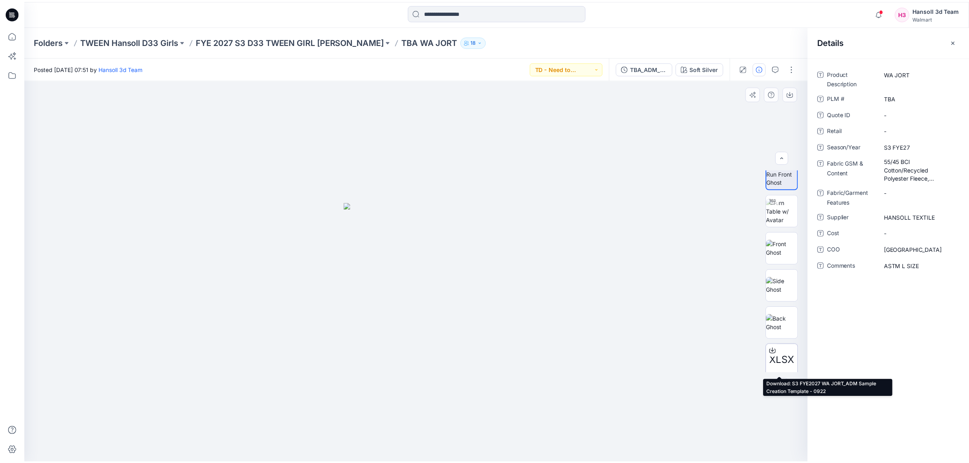
scroll to position [16, 0]
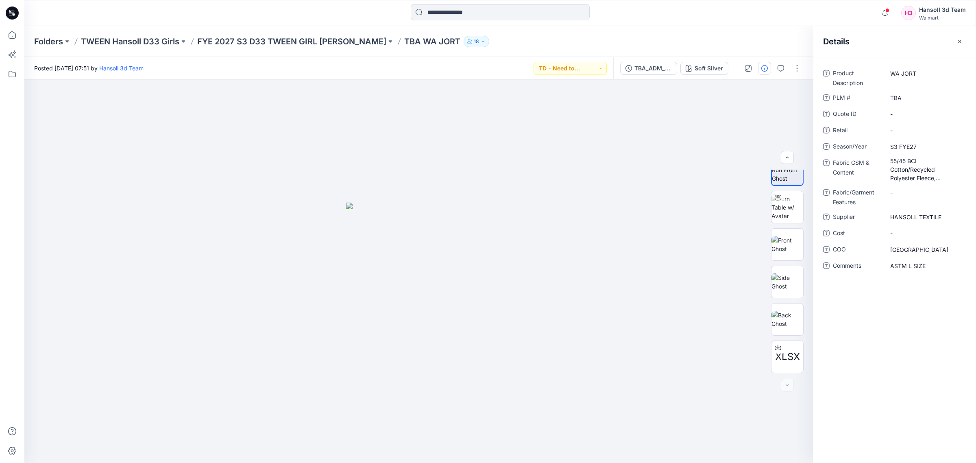
click at [884, 358] on div "Product Description WA JORT PLM # TBA Quote ID - Retail - Season/Year S3 FYE27 …" at bounding box center [895, 260] width 163 height 406
click at [959, 43] on icon "button" at bounding box center [960, 41] width 7 height 7
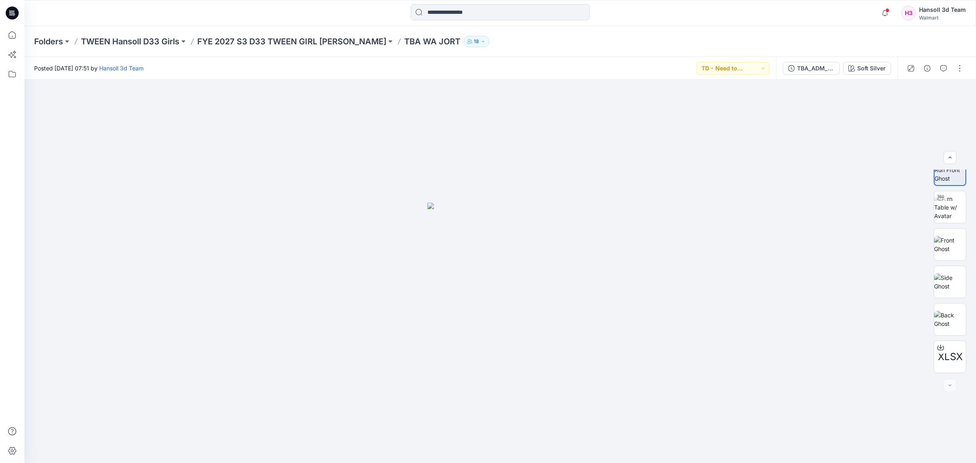
click at [733, 49] on div "Folders TWEEN Hansoll D33 Girls FYE 2027 S3 D33 TWEEN GIRL HANSOLL TBA WA JORT …" at bounding box center [500, 41] width 952 height 31
click at [940, 72] on button "button" at bounding box center [943, 68] width 13 height 13
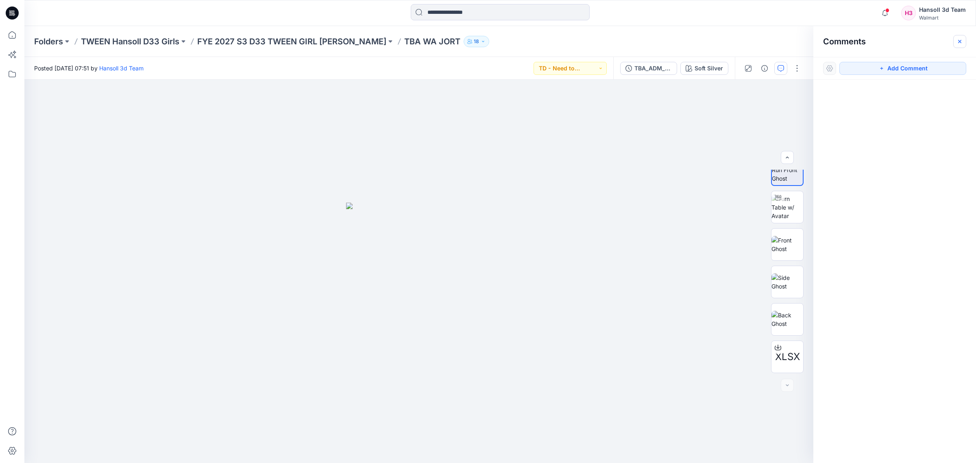
click at [964, 43] on button "button" at bounding box center [960, 41] width 13 height 13
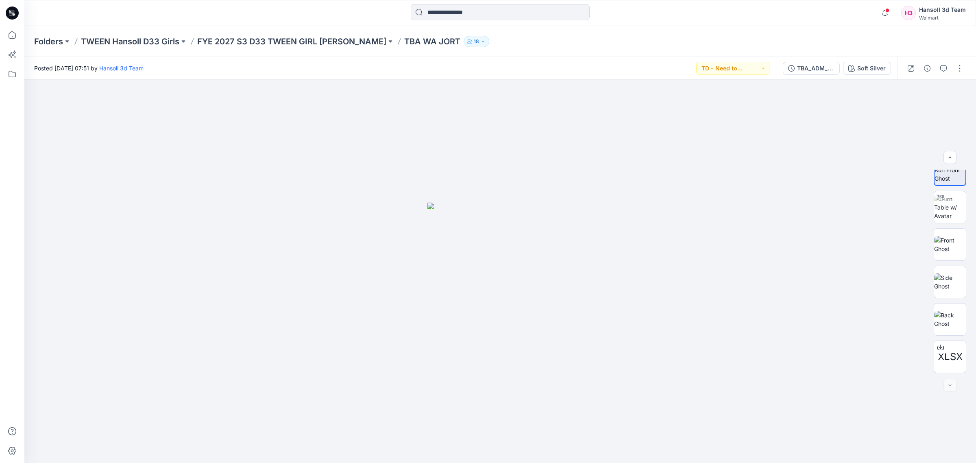
click at [670, 71] on div "Posted [DATE] 07:51 by [PERSON_NAME] 3d Team TD - Need to Review" at bounding box center [400, 68] width 752 height 22
click at [324, 46] on p "FYE 2027 S3 D33 TWEEN GIRL [PERSON_NAME]" at bounding box center [291, 41] width 189 height 11
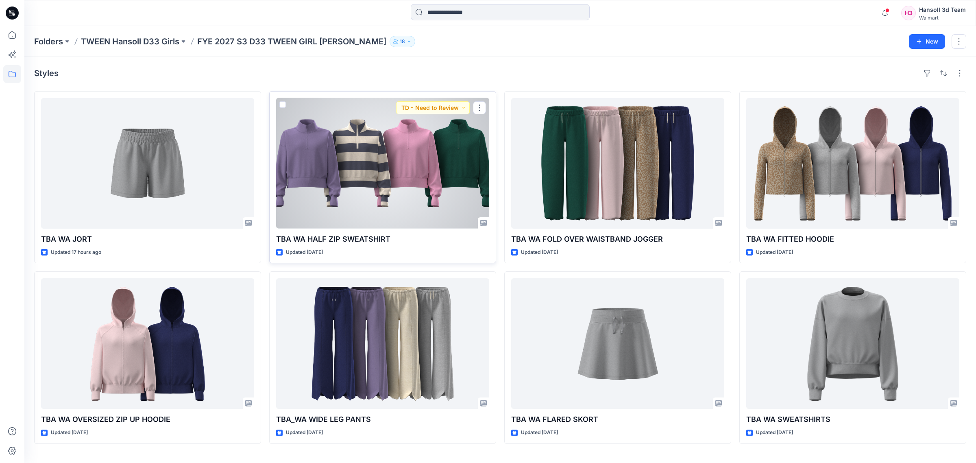
click at [381, 198] on div at bounding box center [382, 163] width 213 height 131
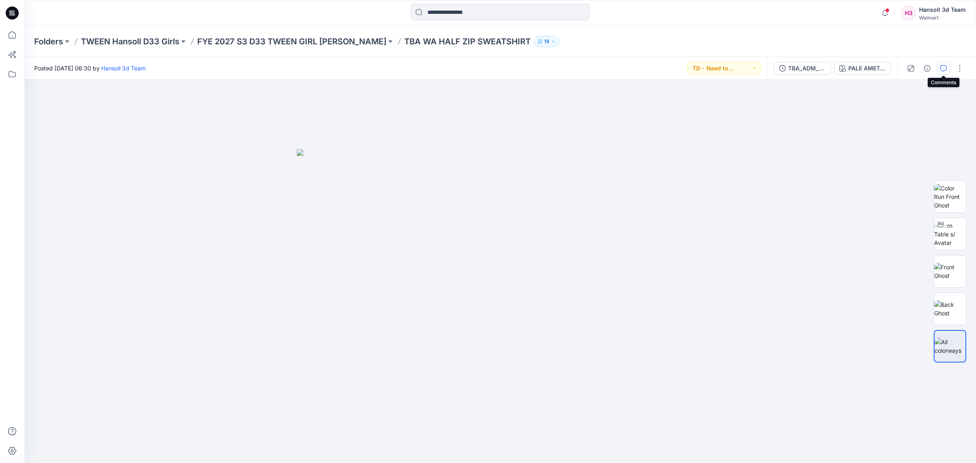
click at [941, 68] on icon "button" at bounding box center [944, 68] width 7 height 7
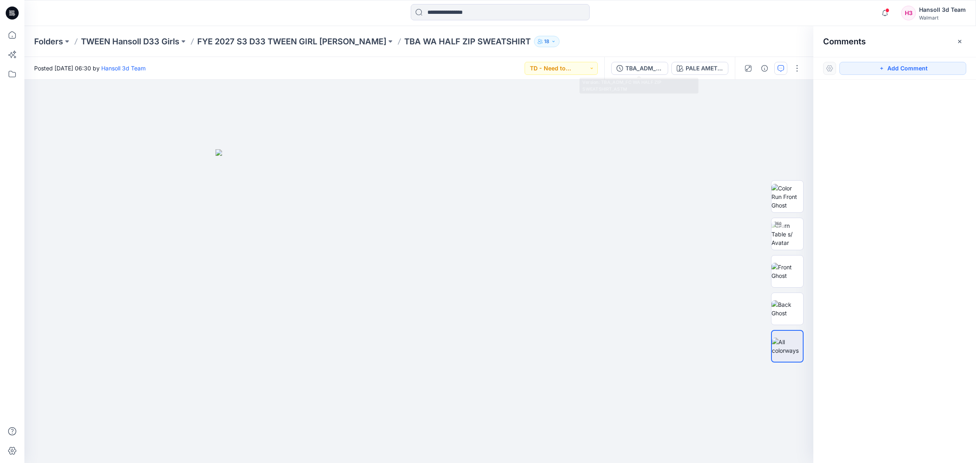
click at [605, 69] on div "TBA_ADM_FC WA HALF ZIP SWEATSHIRT_ASTM PALE AMETHYST" at bounding box center [670, 68] width 131 height 23
click at [629, 70] on div "TBA_ADM_FC WA HALF ZIP SWEATSHIRT_ASTM" at bounding box center [644, 68] width 37 height 9
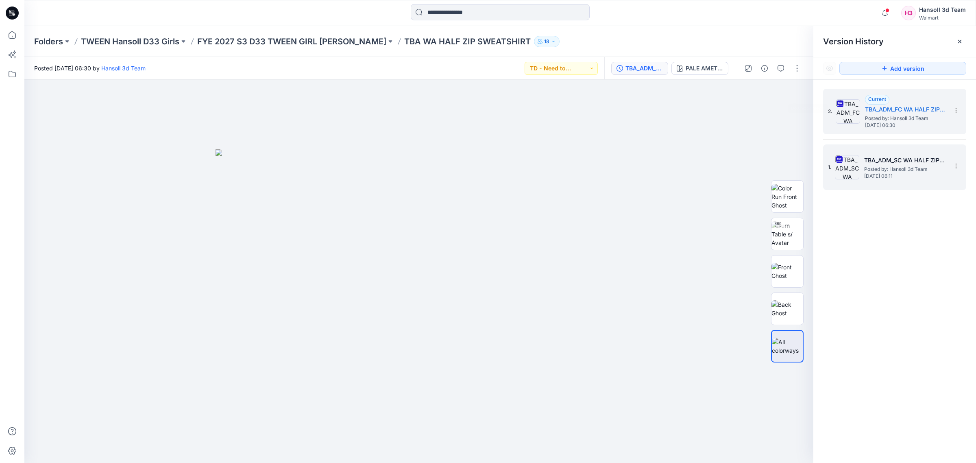
click at [916, 158] on h5 "TBA_ADM_SC WA HALF ZIP SWEATSHIRT_ASTM" at bounding box center [904, 160] width 81 height 10
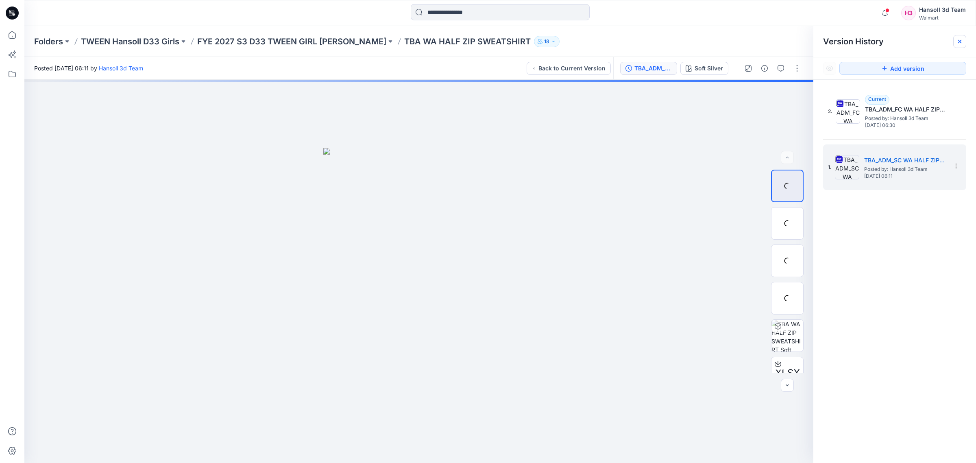
click at [961, 43] on icon at bounding box center [960, 41] width 7 height 7
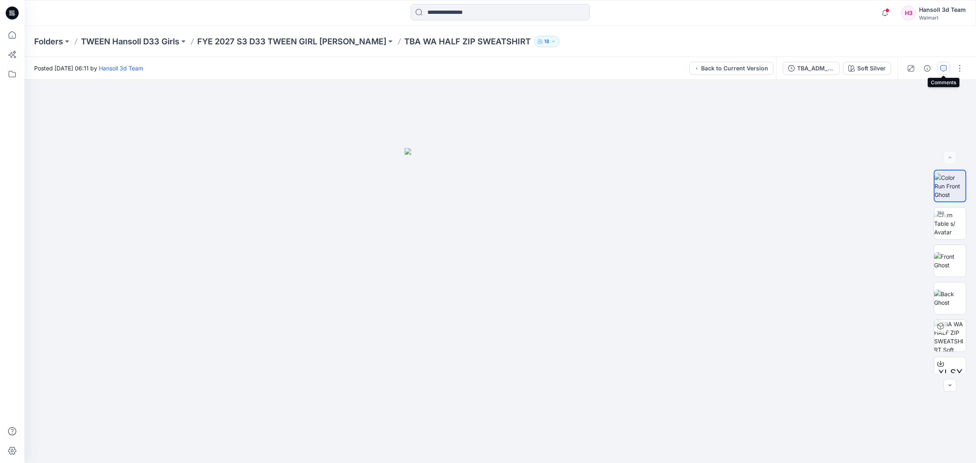
click at [942, 68] on icon "button" at bounding box center [944, 68] width 7 height 7
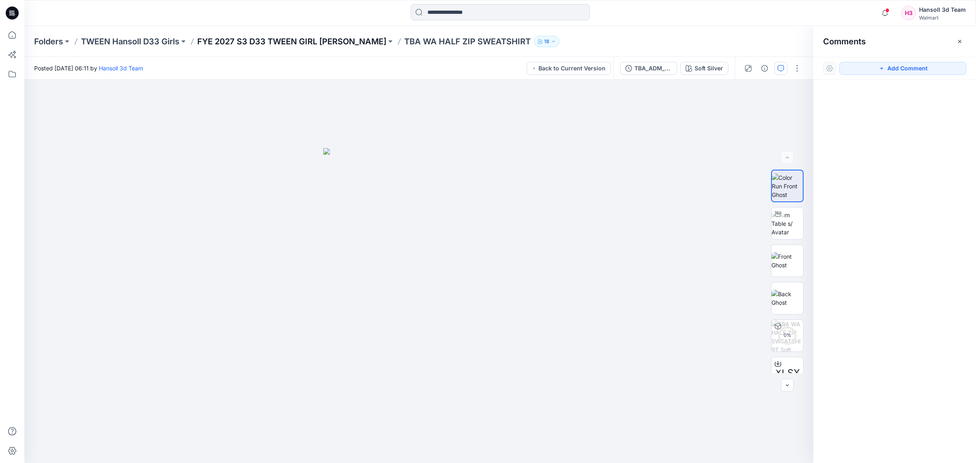
click at [308, 38] on p "FYE 2027 S3 D33 TWEEN GIRL [PERSON_NAME]" at bounding box center [291, 41] width 189 height 11
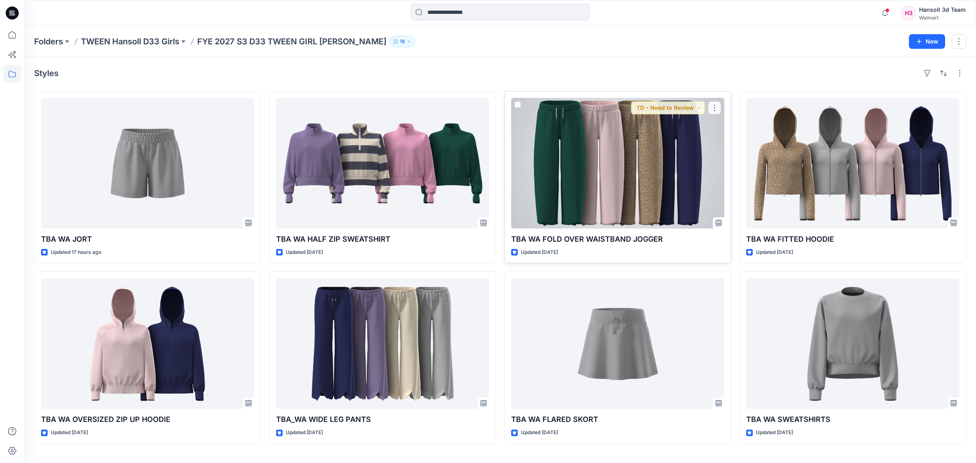
click at [652, 196] on div at bounding box center [617, 163] width 213 height 131
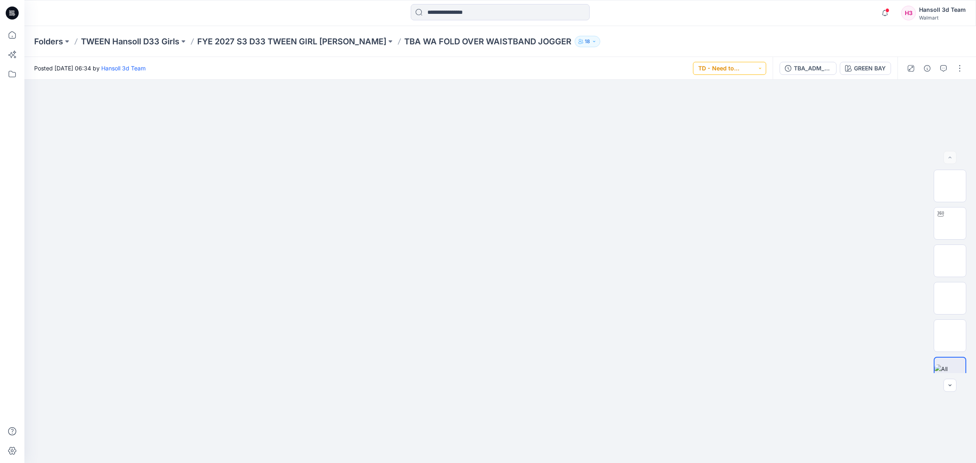
click at [711, 66] on button "TD - Need to Review" at bounding box center [729, 68] width 73 height 13
click at [801, 29] on div "Folders TWEEN Hansoll D33 Girls FYE 2027 S3 D33 TWEEN GIRL HANSOLL TBA WA FOLD …" at bounding box center [500, 41] width 952 height 31
click at [803, 70] on div "TBA_ADM_FC WA FOLD OVER WAISTBAND JOGGER_ASTM" at bounding box center [812, 68] width 37 height 9
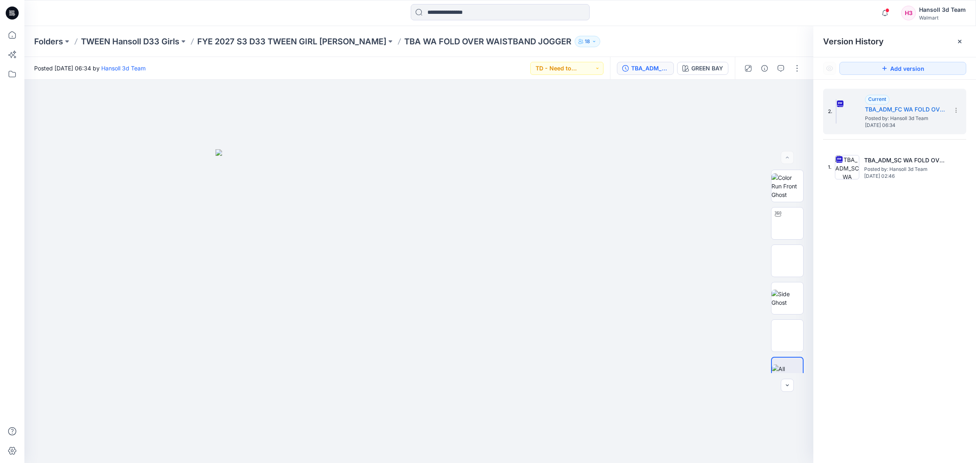
drag, startPoint x: 879, startPoint y: 225, endPoint x: 884, endPoint y: 208, distance: 17.5
click at [879, 226] on div "2. Current TBA_ADM_FC WA FOLD OVER WAISTBAND JOGGER_ASTM Posted by: [PERSON_NAM…" at bounding box center [895, 277] width 163 height 395
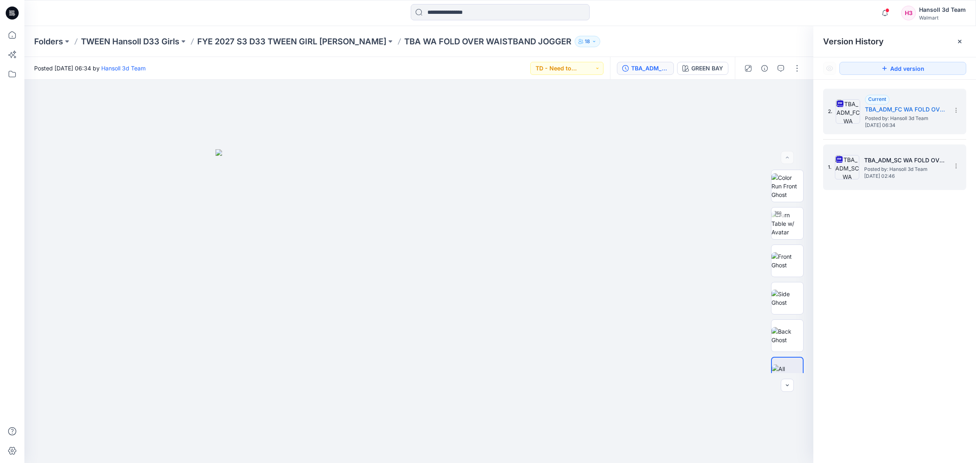
click at [891, 174] on span "[DATE] 02:46" at bounding box center [904, 176] width 81 height 6
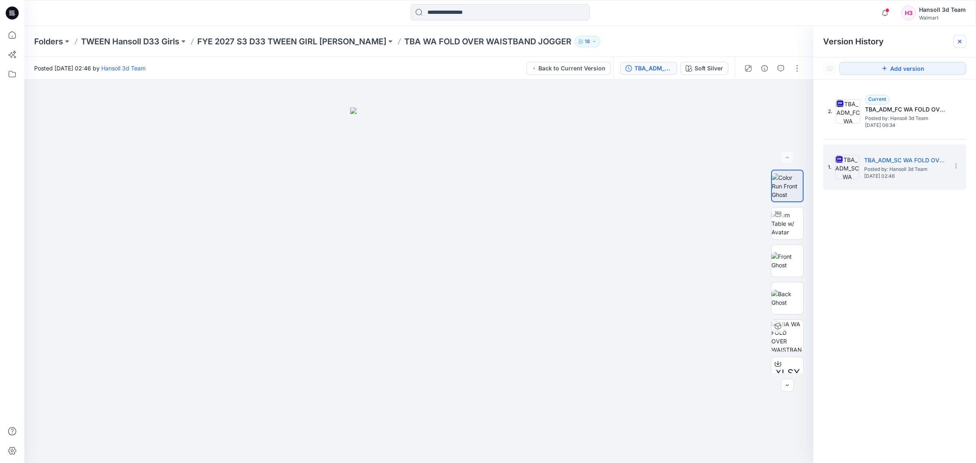
click at [957, 39] on icon at bounding box center [960, 41] width 7 height 7
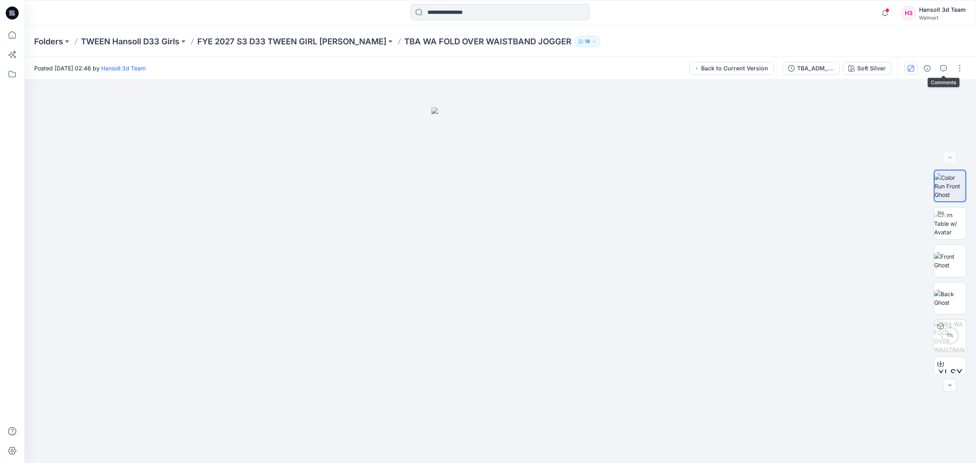
click at [913, 68] on icon "button" at bounding box center [911, 68] width 7 height 7
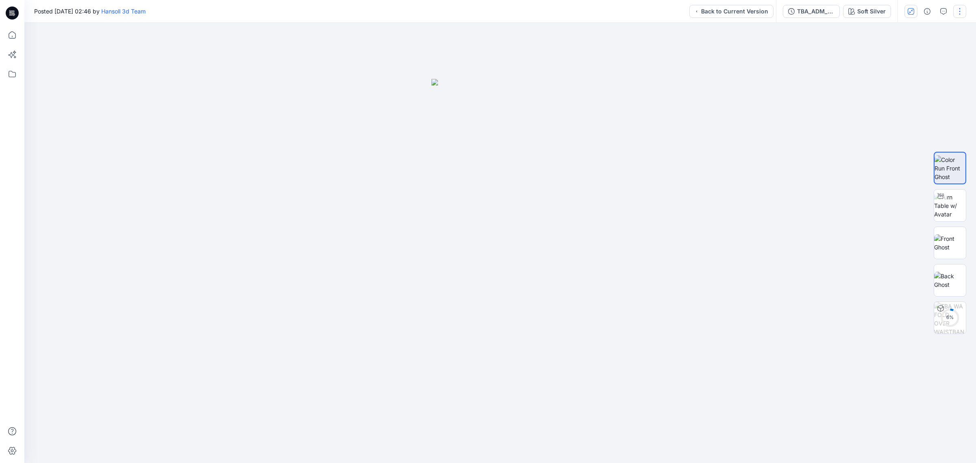
click at [958, 9] on button "button" at bounding box center [960, 11] width 13 height 13
click at [735, 11] on button "Back to Current Version" at bounding box center [732, 11] width 84 height 13
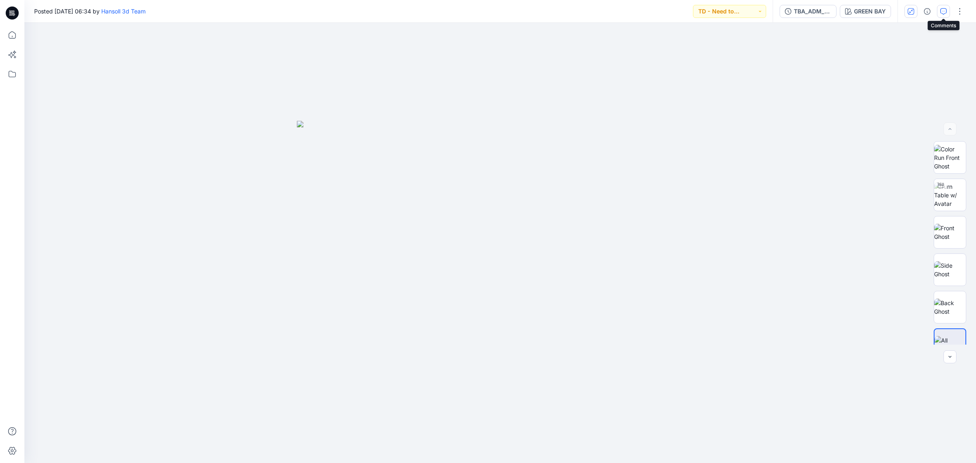
click at [948, 11] on button "button" at bounding box center [943, 11] width 13 height 13
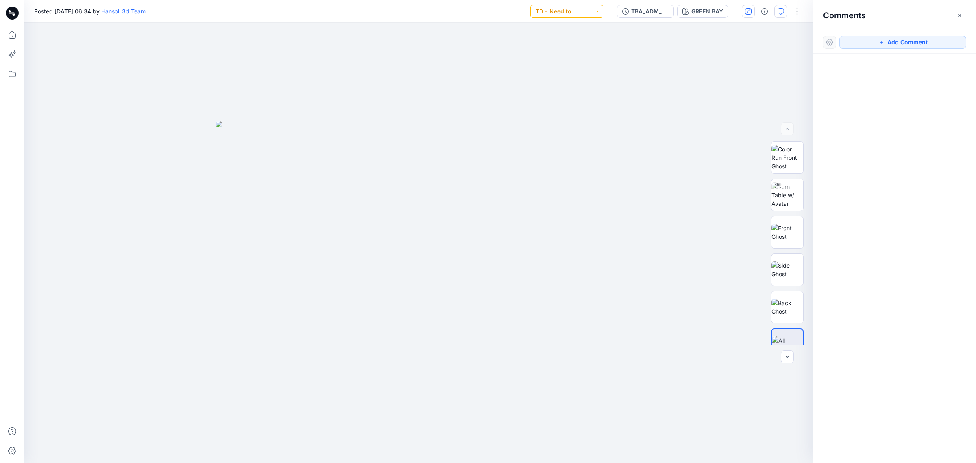
click at [568, 13] on button "TD - Need to Review" at bounding box center [566, 11] width 73 height 13
click at [656, 14] on div "TBA_ADM_FC WA FOLD OVER WAISTBAND JOGGER_ASTM" at bounding box center [649, 11] width 37 height 9
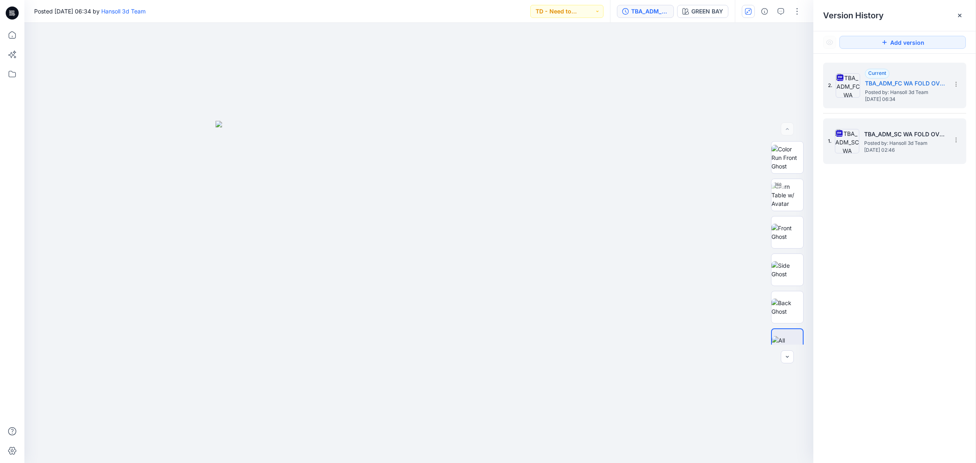
click at [869, 137] on h5 "TBA_ADM_SC WA FOLD OVER WAISTBAND JOGGER_ASTM" at bounding box center [904, 134] width 81 height 10
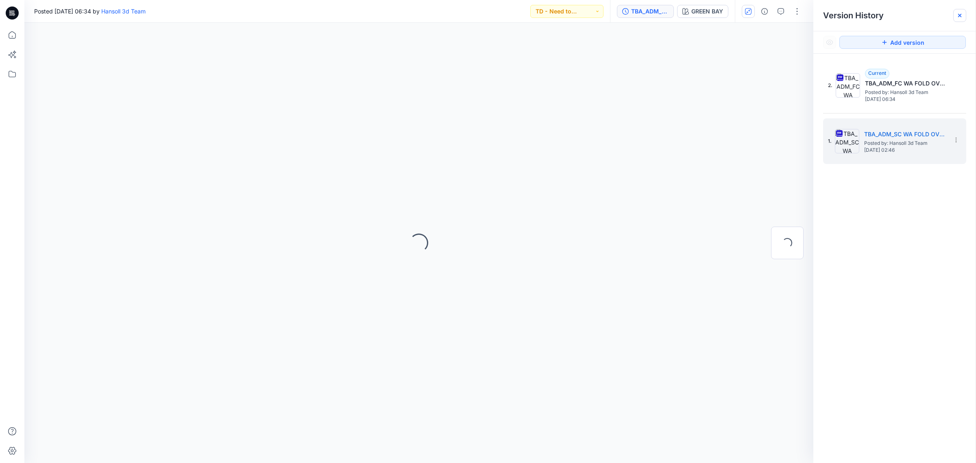
click at [959, 13] on icon at bounding box center [960, 15] width 7 height 7
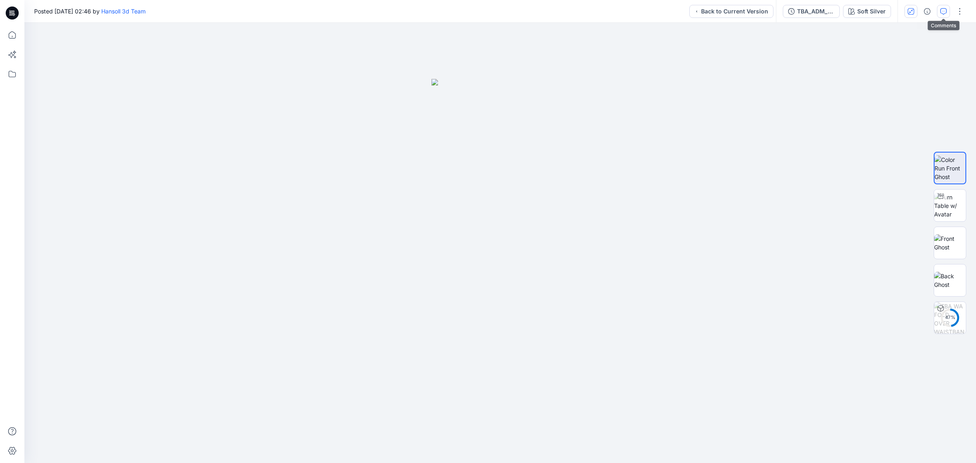
click at [939, 12] on button "button" at bounding box center [943, 11] width 13 height 13
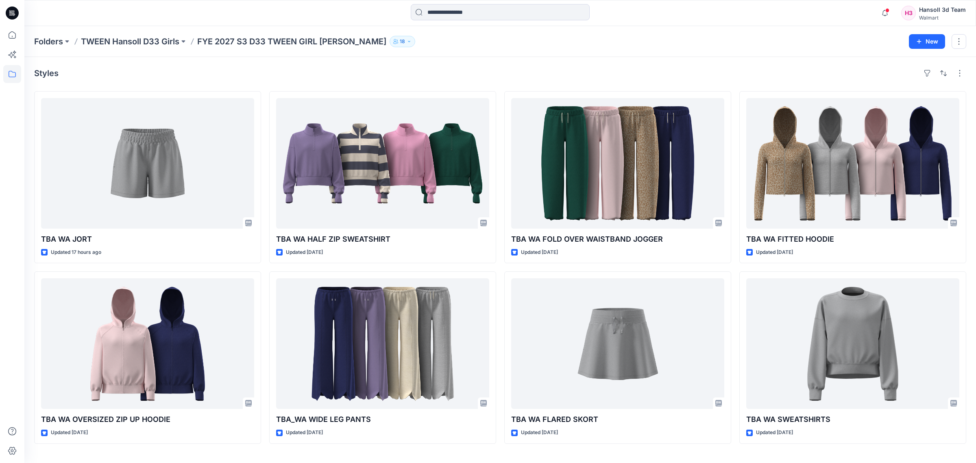
click at [735, 269] on div "TBA [GEOGRAPHIC_DATA] JORT Updated 17 hours ago TBA [GEOGRAPHIC_DATA] OVERSIZED…" at bounding box center [500, 267] width 932 height 353
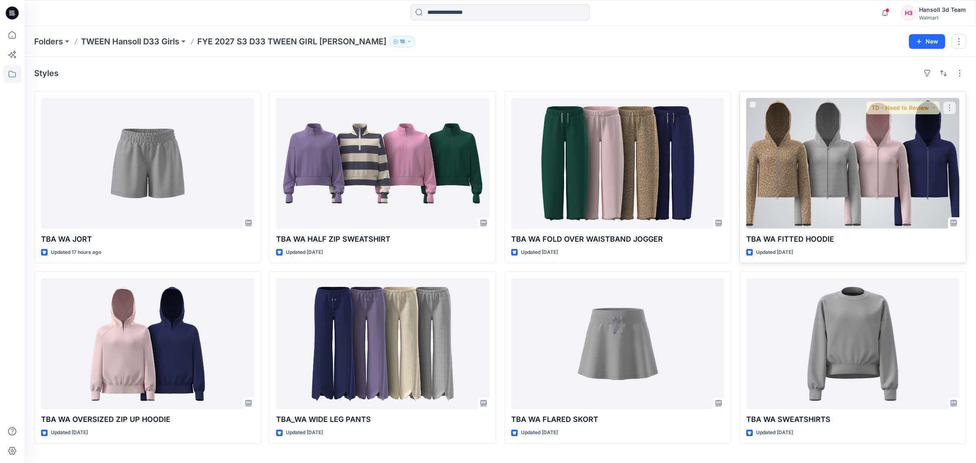
click at [816, 203] on div at bounding box center [853, 163] width 213 height 131
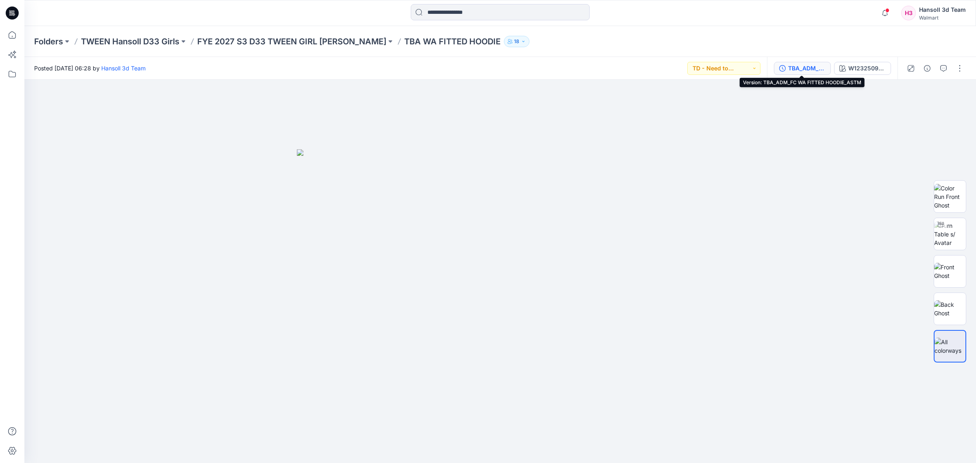
click at [797, 69] on div "TBA_ADM_FC WA FITTED HOODIE_ASTM" at bounding box center [806, 68] width 37 height 9
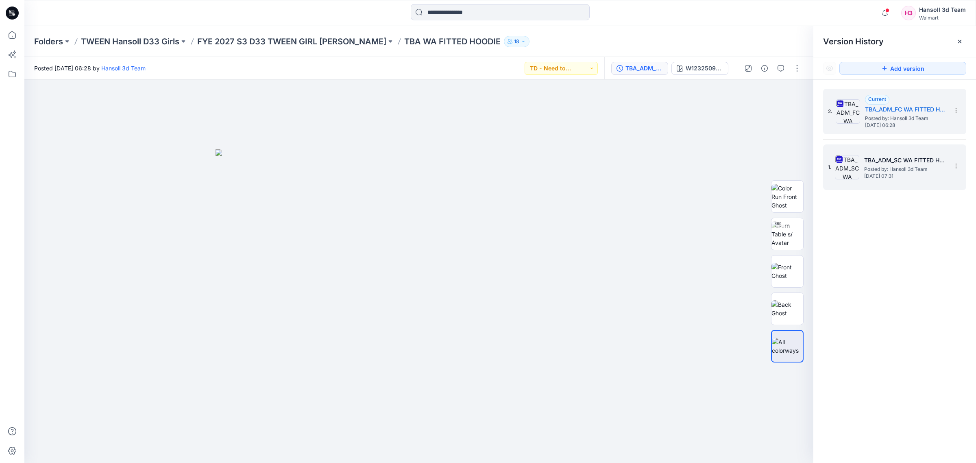
click at [906, 159] on h5 "TBA_ADM_SC WA FITTED HOODIE_ASTM" at bounding box center [904, 160] width 81 height 10
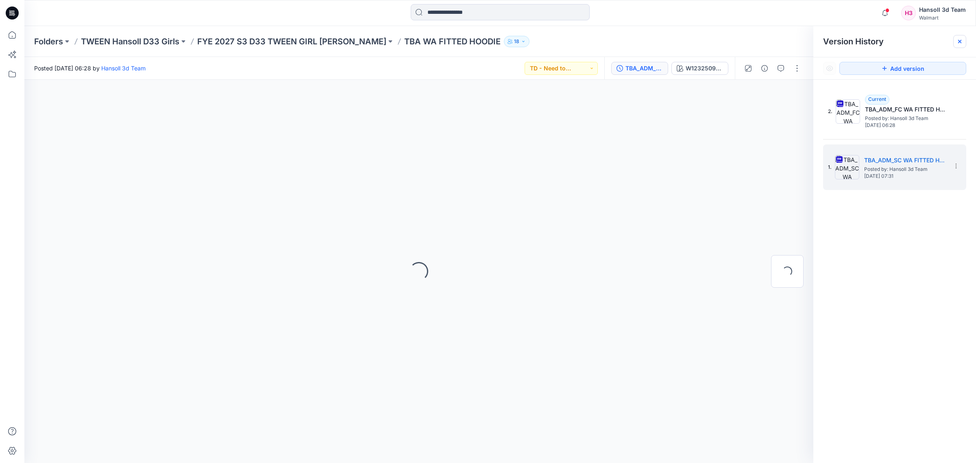
click at [955, 48] on div at bounding box center [960, 41] width 13 height 13
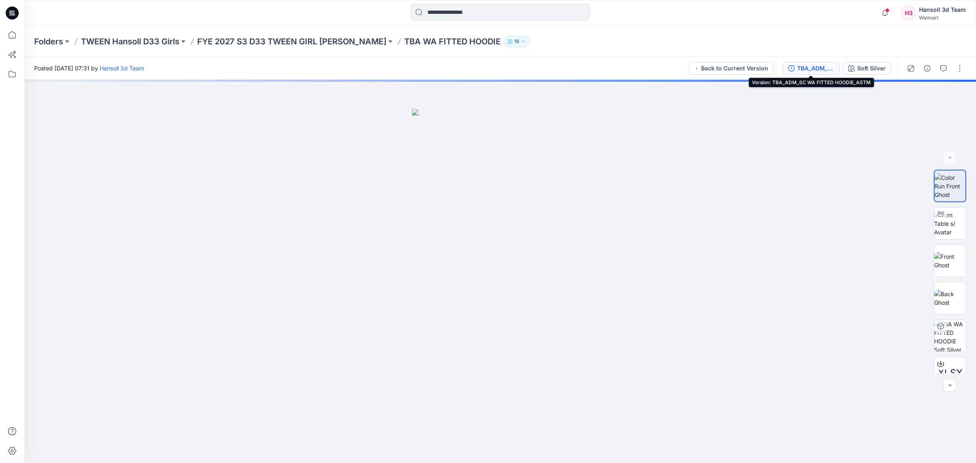
click at [803, 70] on div "TBA_ADM_SC WA FITTED HOODIE_ASTM" at bounding box center [815, 68] width 37 height 9
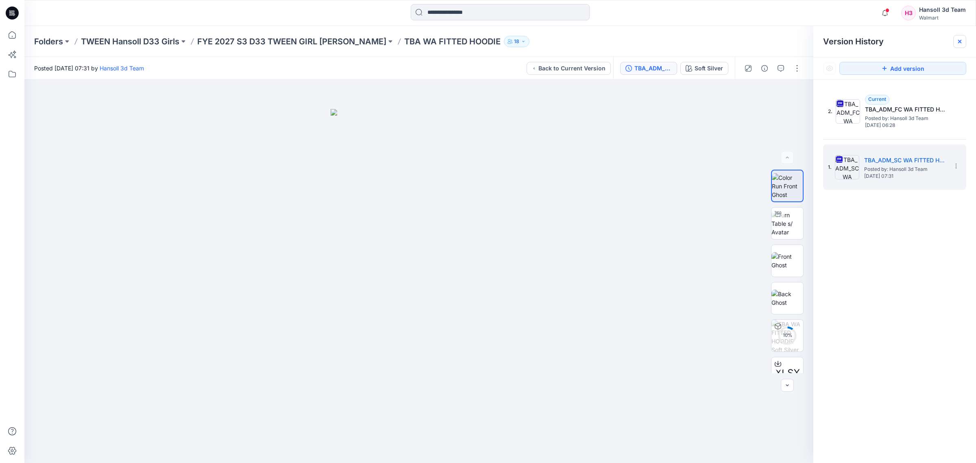
click at [958, 41] on icon at bounding box center [960, 41] width 7 height 7
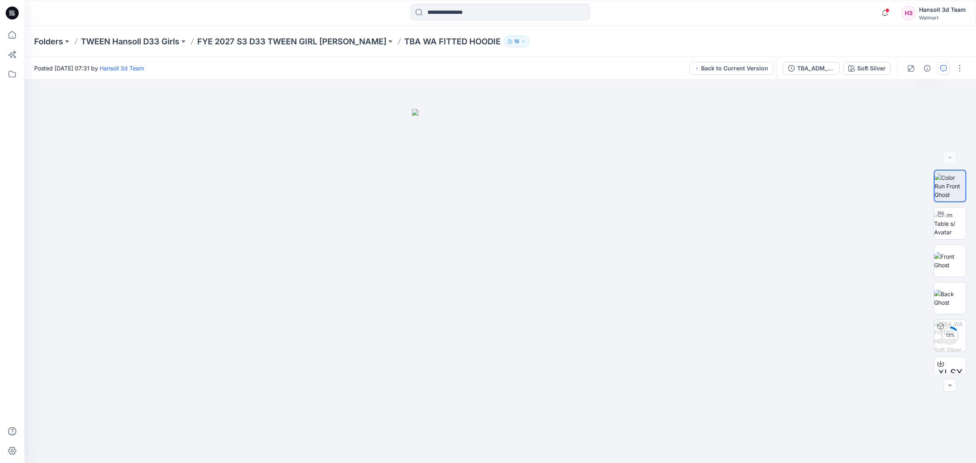
click at [945, 72] on button "button" at bounding box center [943, 68] width 13 height 13
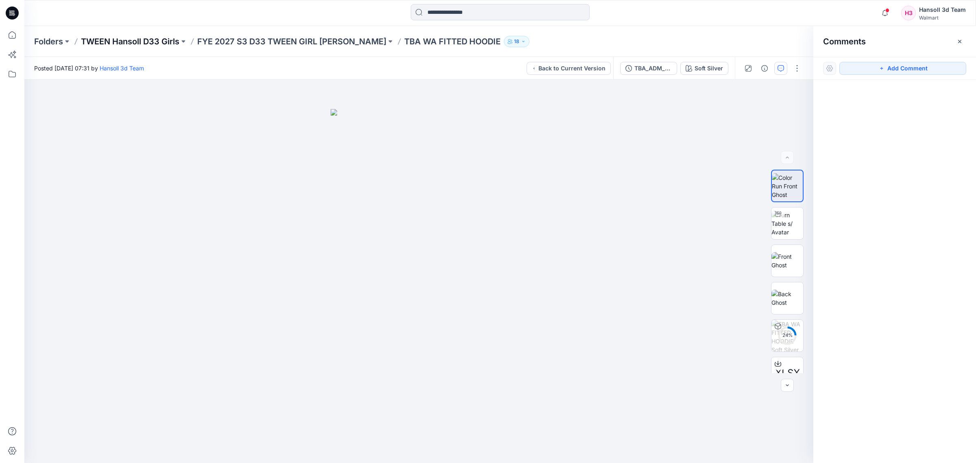
click at [159, 46] on p "TWEEN Hansoll D33 Girls" at bounding box center [130, 41] width 98 height 11
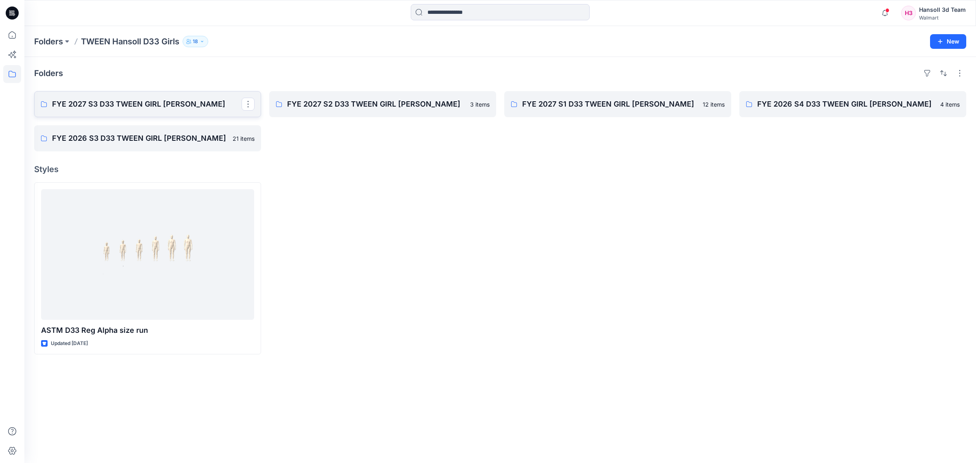
click at [169, 105] on p "FYE 2027 S3 D33 TWEEN GIRL [PERSON_NAME]" at bounding box center [147, 103] width 190 height 11
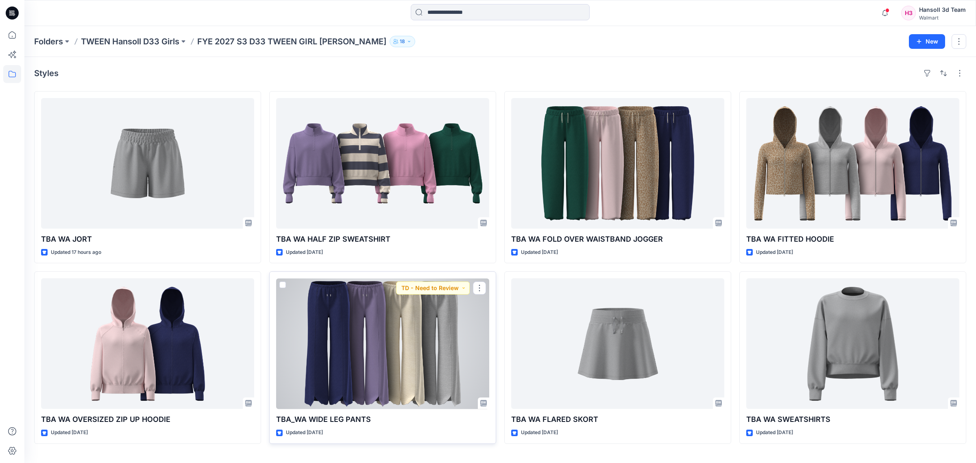
click at [375, 354] on div at bounding box center [382, 343] width 213 height 131
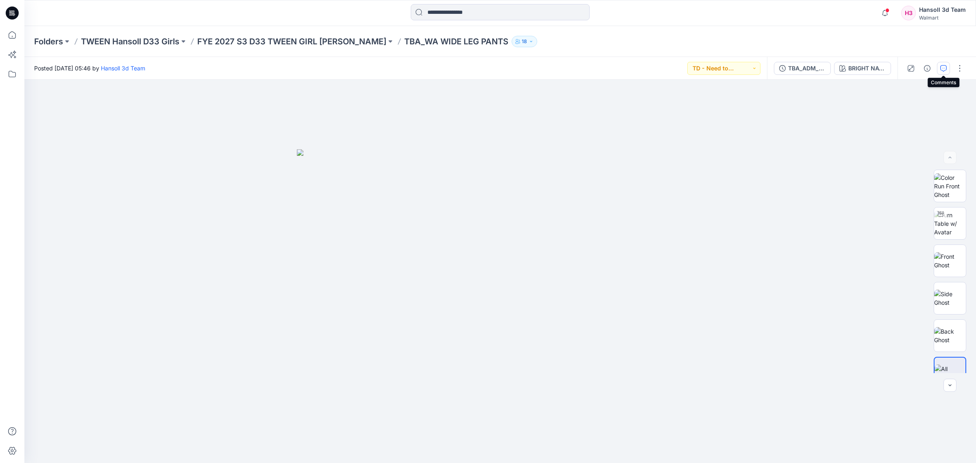
click at [943, 70] on icon "button" at bounding box center [944, 68] width 7 height 7
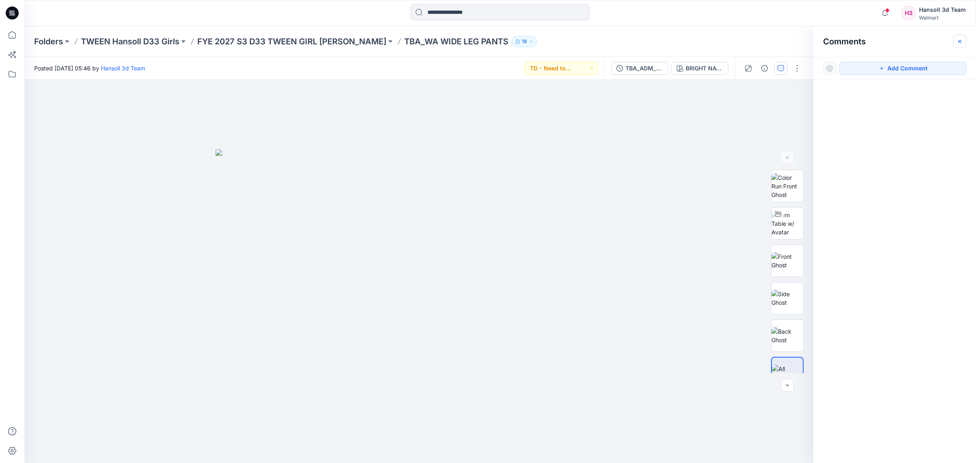
click at [957, 41] on icon "button" at bounding box center [960, 41] width 7 height 7
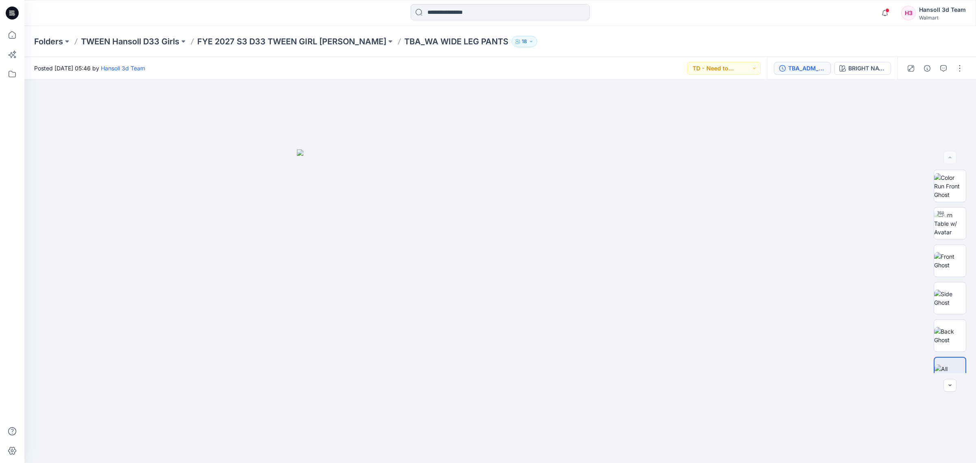
click at [802, 72] on div "TBA_ADM_FC WA WIDE LEG PANTS_ASTM" at bounding box center [806, 68] width 37 height 9
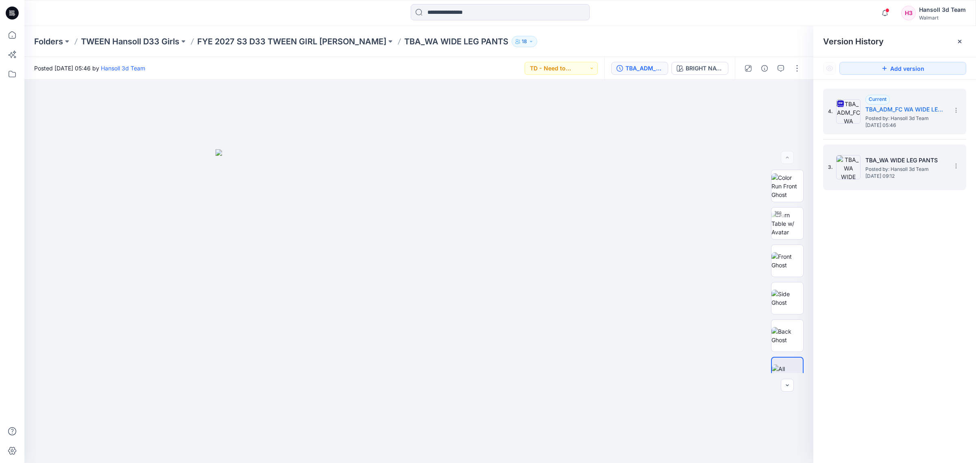
click at [878, 165] on span "Posted by: Hansoll 3d Team" at bounding box center [906, 169] width 81 height 8
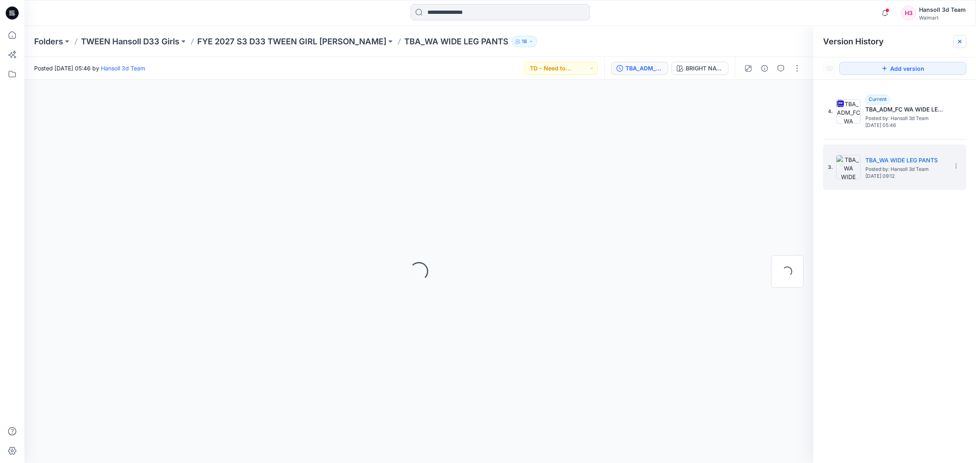
click at [954, 43] on div at bounding box center [960, 41] width 13 height 13
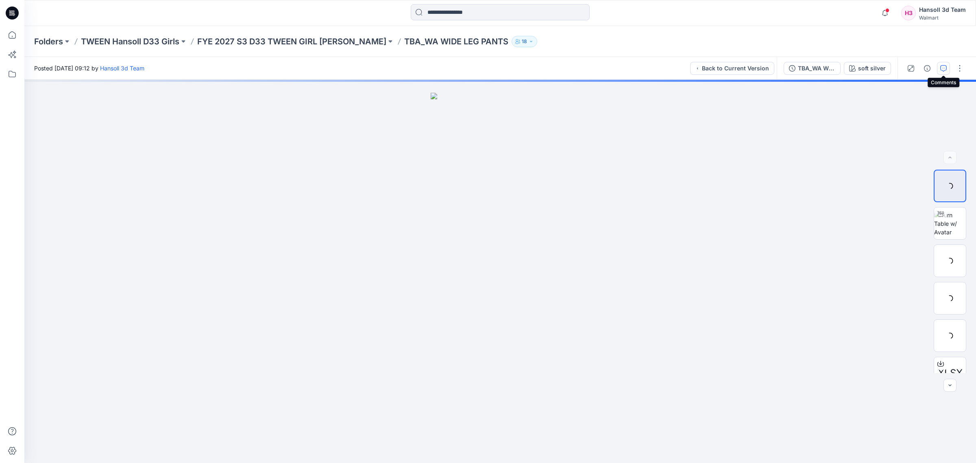
click at [944, 68] on icon "button" at bounding box center [944, 68] width 7 height 7
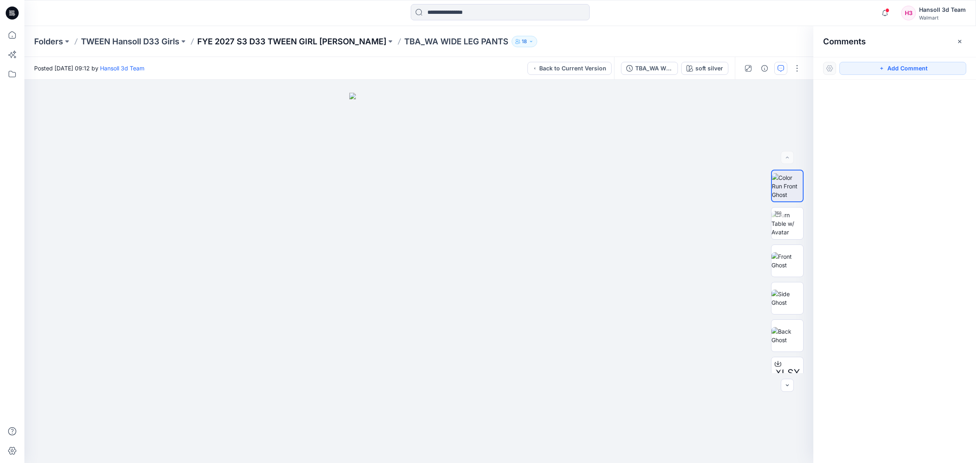
click at [295, 36] on p "FYE 2027 S3 D33 TWEEN GIRL [PERSON_NAME]" at bounding box center [291, 41] width 189 height 11
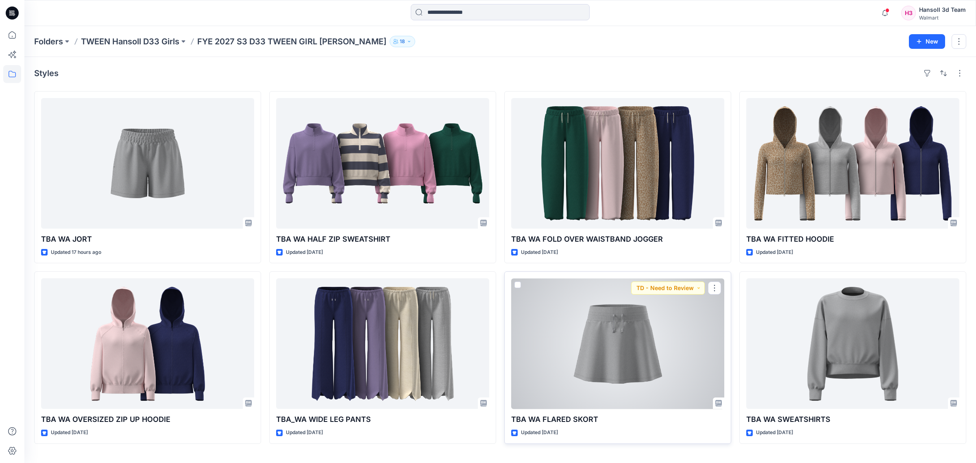
click at [656, 343] on div at bounding box center [617, 343] width 213 height 131
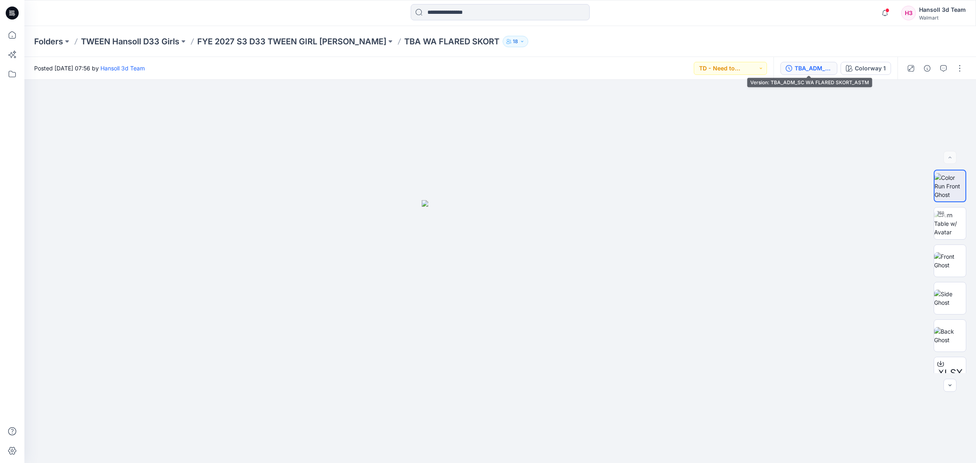
click at [802, 68] on div "TBA_ADM_SC WA FLARED SKORT_ASTM" at bounding box center [813, 68] width 37 height 9
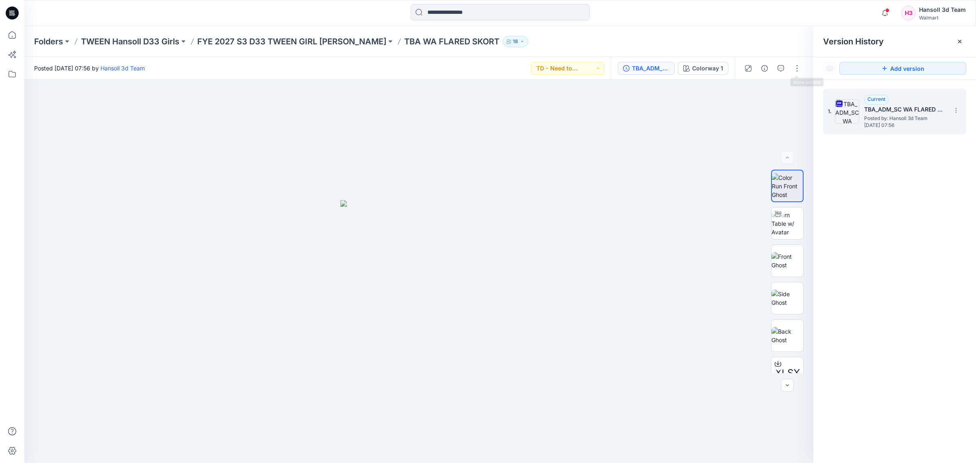
click at [875, 114] on span "Posted by: Hansoll 3d Team" at bounding box center [904, 118] width 81 height 8
click at [961, 37] on div at bounding box center [960, 41] width 13 height 13
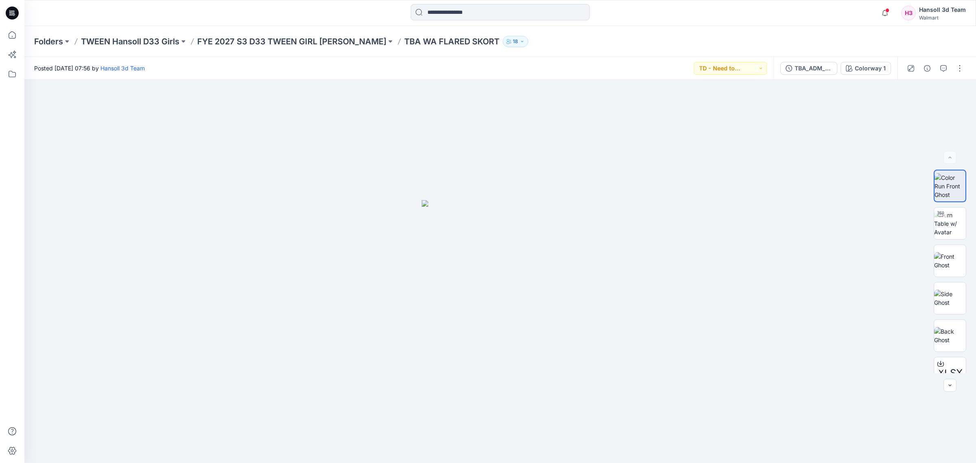
click at [932, 76] on div at bounding box center [935, 68] width 75 height 23
click at [938, 72] on button "button" at bounding box center [943, 68] width 13 height 13
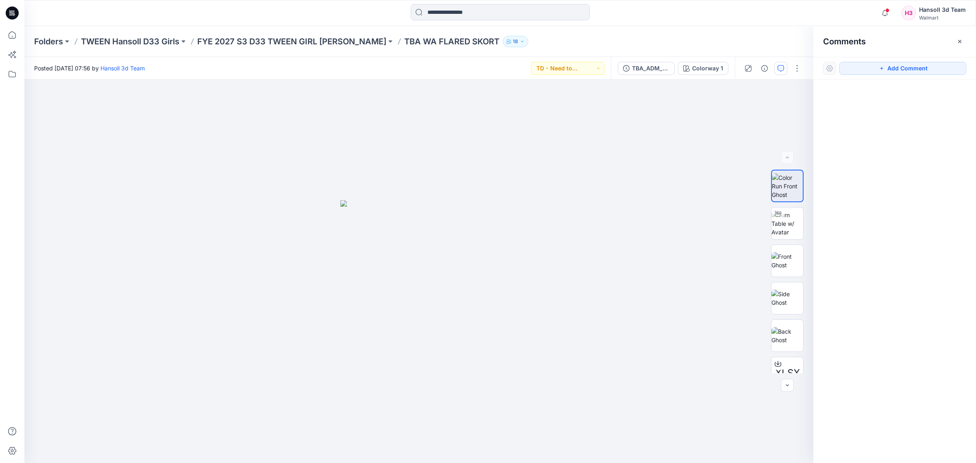
click at [332, 31] on div "Folders TWEEN Hansoll D33 Girls FYE 2027 S3 D33 TWEEN GIRL HANSOLL TBA WA FLARE…" at bounding box center [500, 41] width 952 height 31
click at [332, 44] on p "FYE 2027 S3 D33 TWEEN GIRL [PERSON_NAME]" at bounding box center [291, 41] width 189 height 11
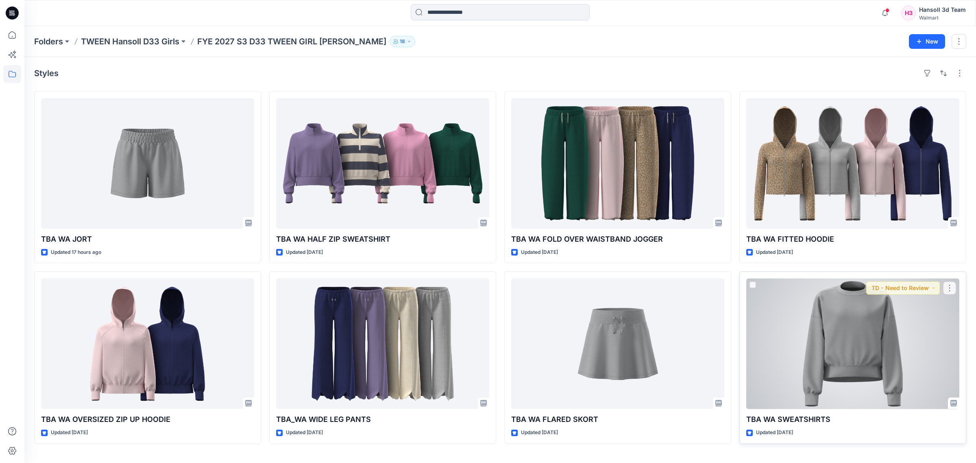
click at [834, 357] on div at bounding box center [853, 343] width 213 height 131
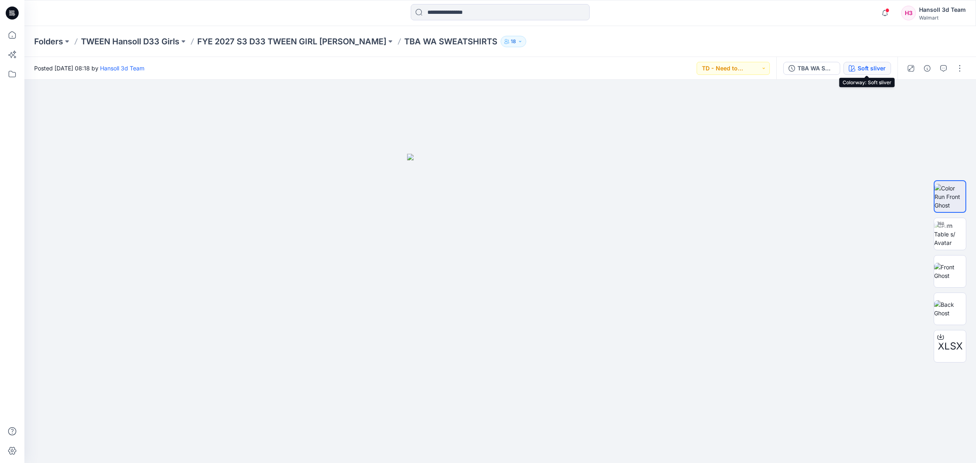
click at [856, 68] on button "Soft sliver" at bounding box center [868, 68] width 48 height 13
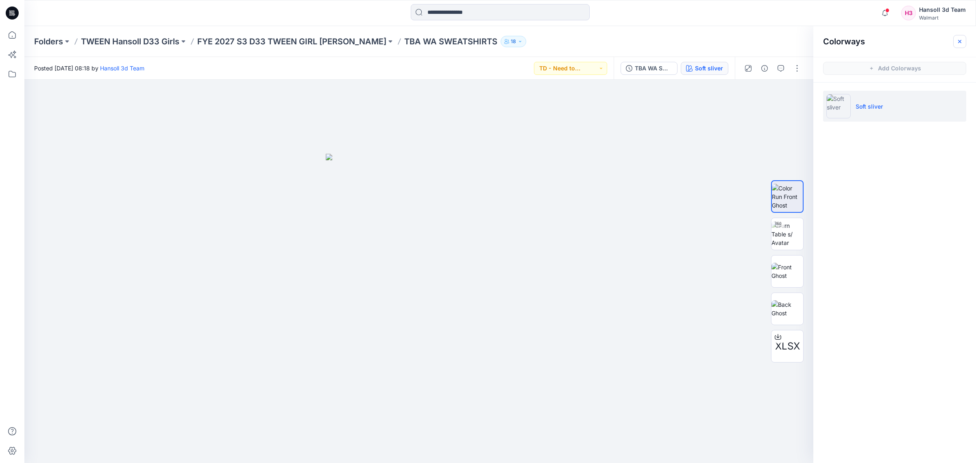
click at [959, 44] on icon "button" at bounding box center [960, 41] width 7 height 7
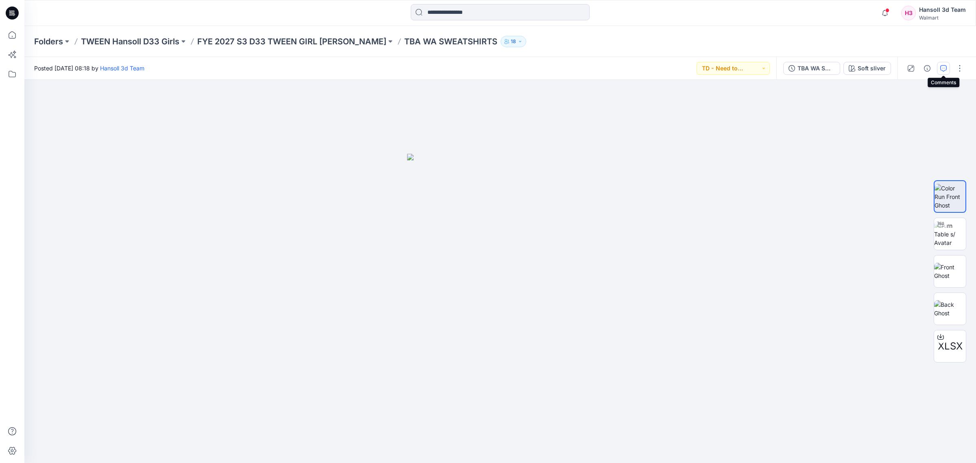
click at [941, 67] on icon "button" at bounding box center [944, 68] width 7 height 7
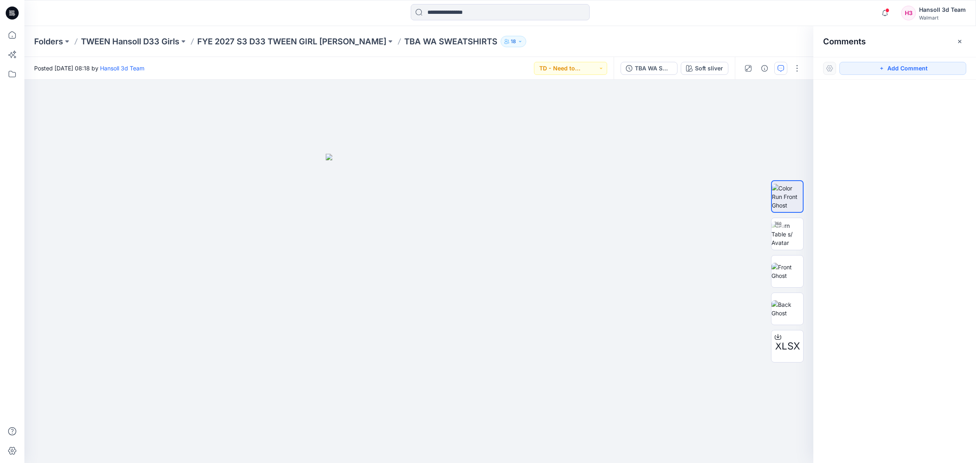
click at [855, 188] on div at bounding box center [895, 256] width 163 height 353
drag, startPoint x: 792, startPoint y: 31, endPoint x: 958, endPoint y: 28, distance: 166.8
click at [792, 33] on div "Folders TWEEN Hansoll D33 Girls FYE 2027 S3 D33 TWEEN GIRL HANSOLL TBA WA SWEAT…" at bounding box center [500, 41] width 952 height 31
click at [954, 39] on button "button" at bounding box center [960, 41] width 13 height 13
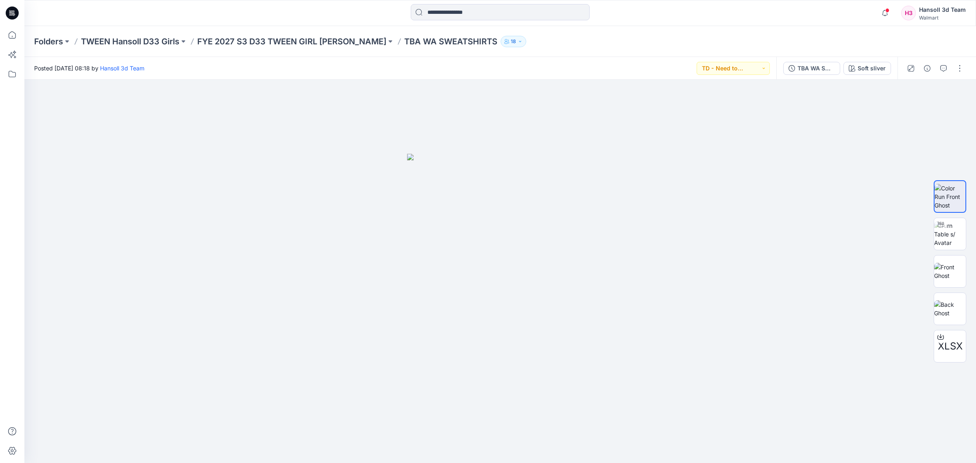
click at [834, 36] on div "Folders TWEEN Hansoll D33 Girls FYE 2027 S3 D33 TWEEN GIRL HANSOLL TBA WA SWEAT…" at bounding box center [468, 41] width 869 height 11
click at [558, 49] on div "Folders TWEEN Hansoll D33 Girls FYE 2027 S3 D33 TWEEN GIRL HANSOLL TBA WA SWEAT…" at bounding box center [500, 41] width 952 height 31
click at [611, 74] on div "Posted [DATE] 08:18 by [PERSON_NAME] 3d Team TD - Need to Review" at bounding box center [400, 68] width 752 height 22
drag, startPoint x: 481, startPoint y: 77, endPoint x: 430, endPoint y: 74, distance: 51.8
click at [481, 78] on div "Posted [DATE] 08:18 by [PERSON_NAME] 3d Team TD - Need to Review" at bounding box center [400, 68] width 752 height 22
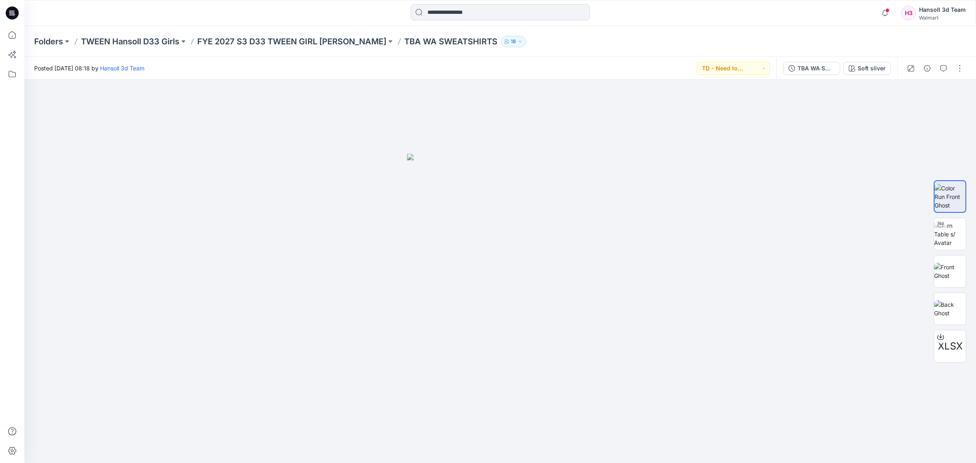
click at [360, 66] on div "Posted [DATE] 08:18 by [PERSON_NAME] 3d Team TD - Need to Review" at bounding box center [400, 68] width 752 height 22
click at [15, 79] on icon at bounding box center [12, 74] width 18 height 18
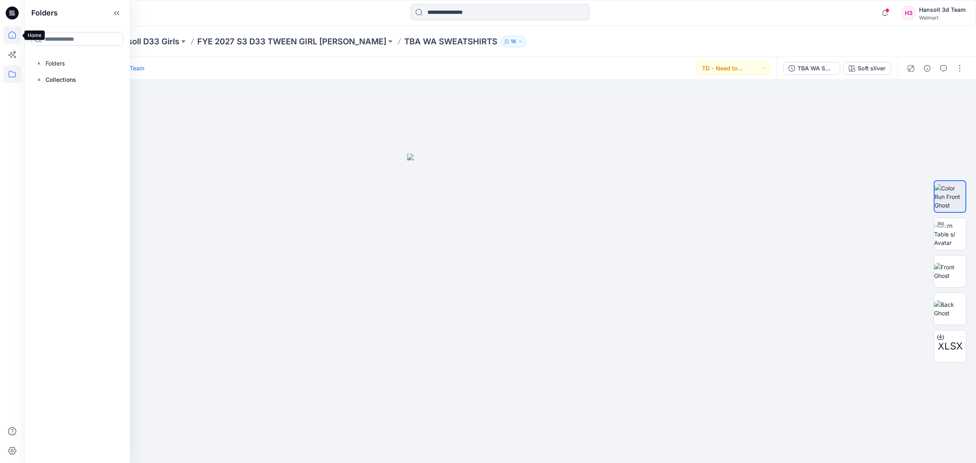
click at [16, 37] on icon at bounding box center [12, 35] width 18 height 18
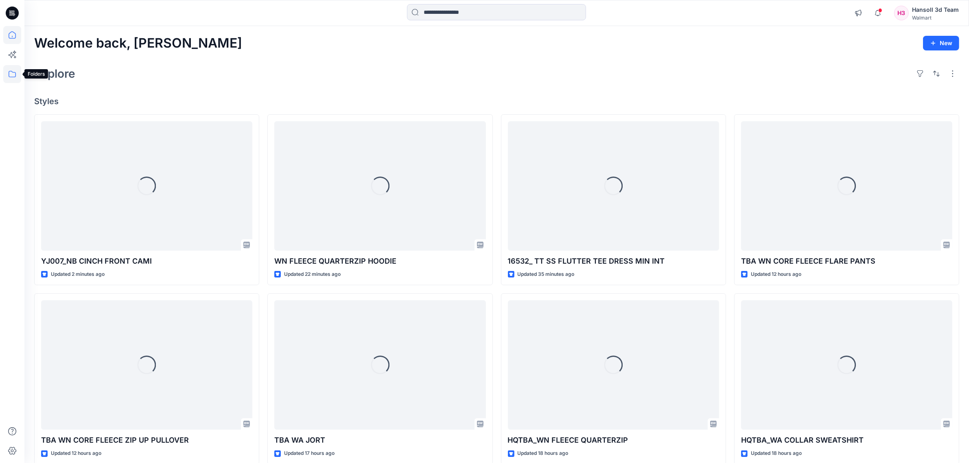
click at [17, 76] on icon at bounding box center [12, 74] width 18 height 18
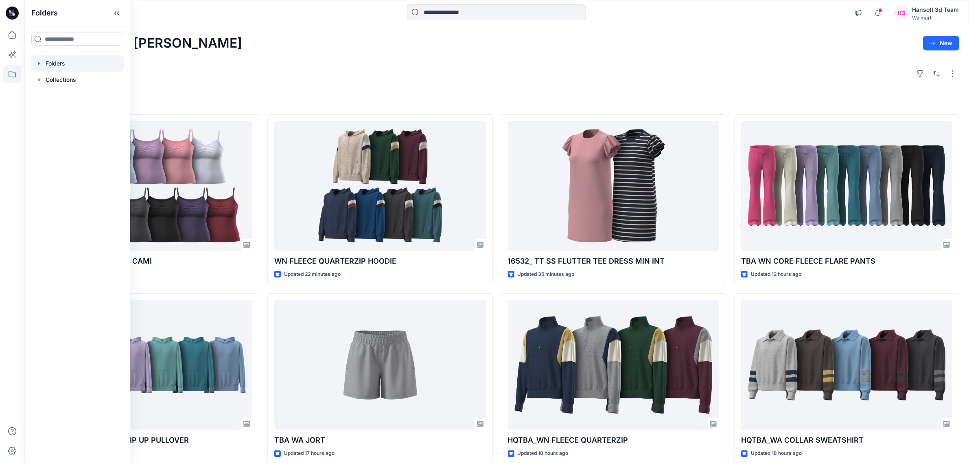
click at [64, 63] on div at bounding box center [77, 63] width 93 height 16
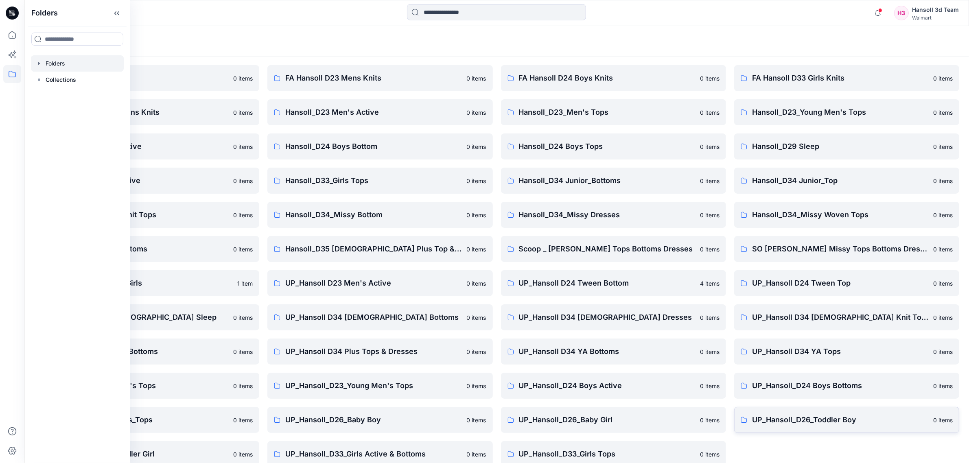
scroll to position [37, 0]
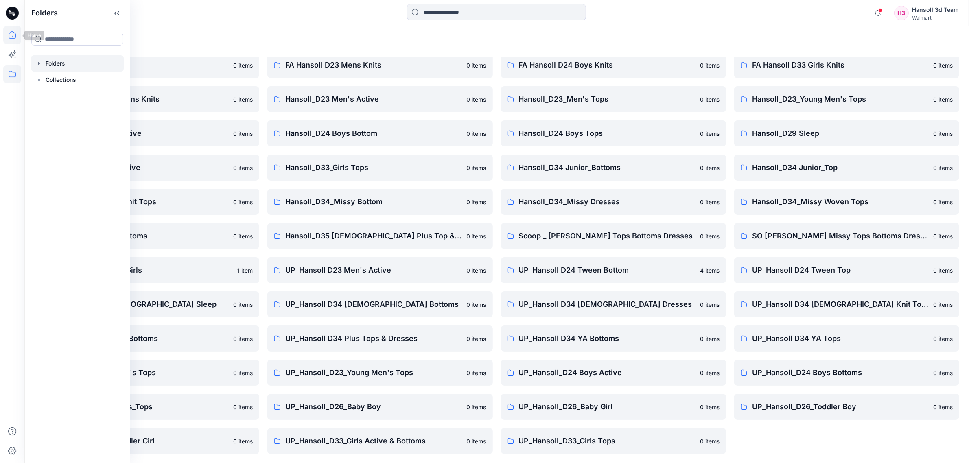
click at [13, 29] on icon at bounding box center [12, 35] width 18 height 18
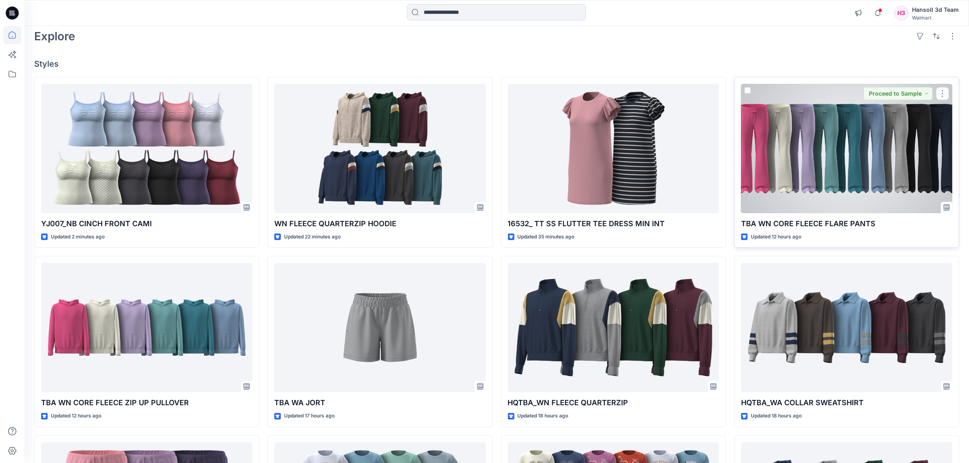
click at [812, 157] on div at bounding box center [846, 148] width 211 height 129
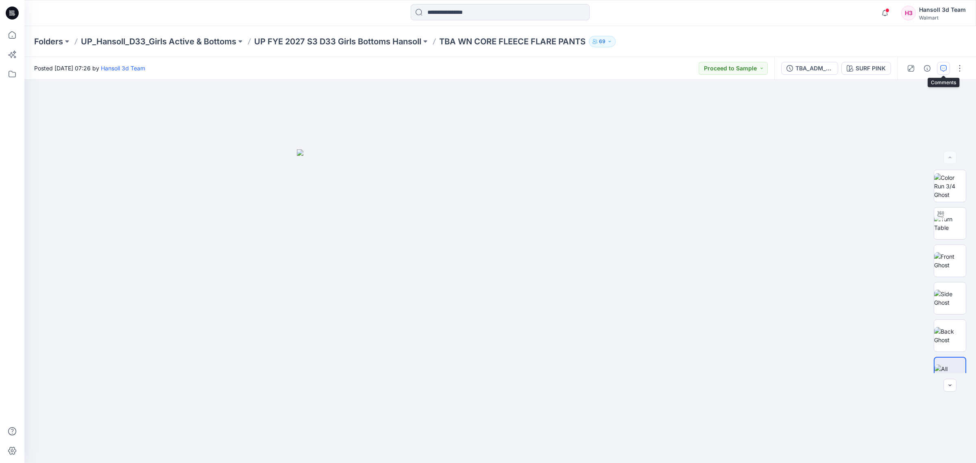
click at [940, 68] on button "button" at bounding box center [943, 68] width 13 height 13
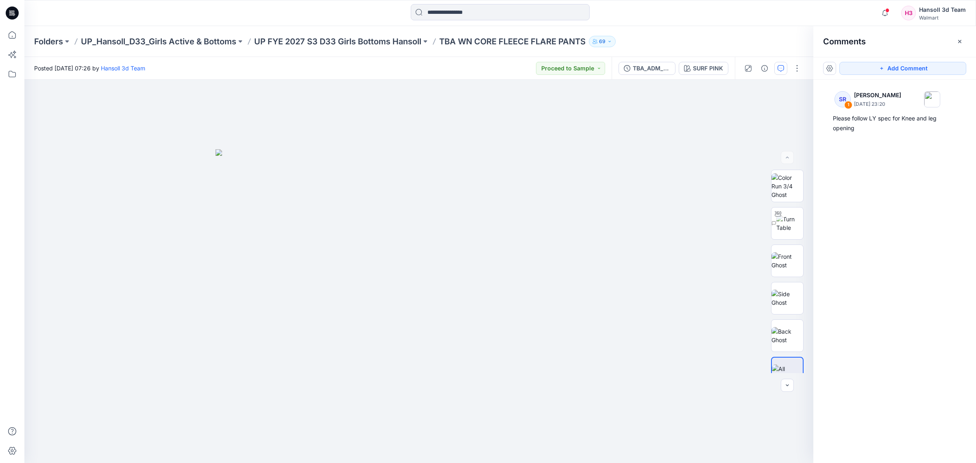
click at [930, 214] on div "SR 1 [PERSON_NAME] [DATE] 23:20 Please follow LY spec for Knee and leg opening" at bounding box center [895, 256] width 163 height 353
click at [903, 247] on div "SR 1 [PERSON_NAME] [DATE] 23:20 Please follow LY spec for Knee and leg opening" at bounding box center [895, 256] width 163 height 353
click at [671, 69] on button "TBA_ADM_FC WN CORE FLEECE FLARE PANTS_ASTM" at bounding box center [647, 68] width 57 height 13
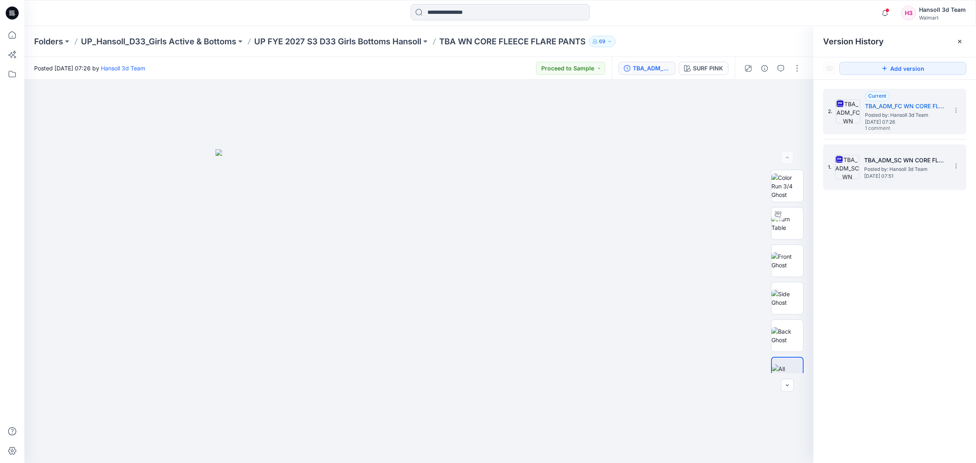
click at [888, 158] on h5 "TBA_ADM_SC WN CORE FLEECE FLARE PANTS_ASTM" at bounding box center [904, 160] width 81 height 10
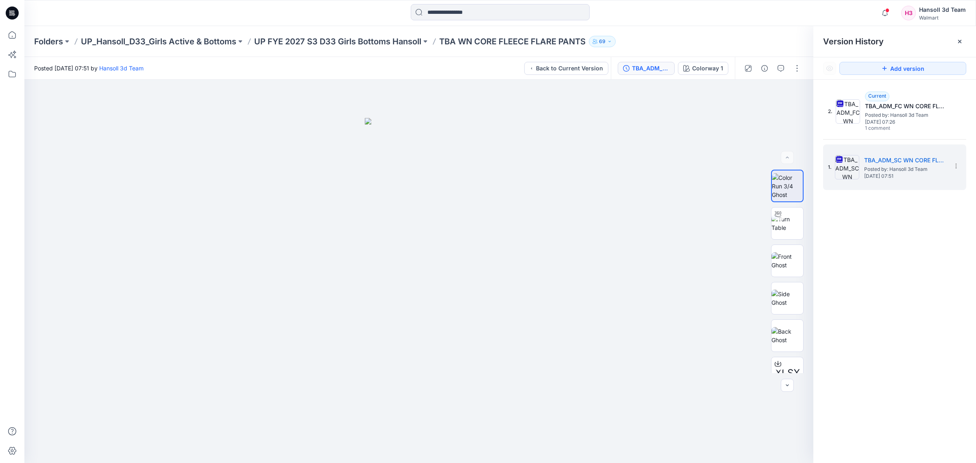
click at [929, 434] on div "2. Current TBA_ADM_FC WN CORE FLEECE FLARE PANTS_ASTM Posted by: Hansoll 3d Tea…" at bounding box center [895, 277] width 163 height 395
click at [788, 232] on img at bounding box center [788, 223] width 32 height 17
click at [742, 413] on div at bounding box center [418, 271] width 789 height 383
drag, startPoint x: 459, startPoint y: 452, endPoint x: 538, endPoint y: 445, distance: 79.2
click at [538, 445] on icon at bounding box center [420, 439] width 246 height 31
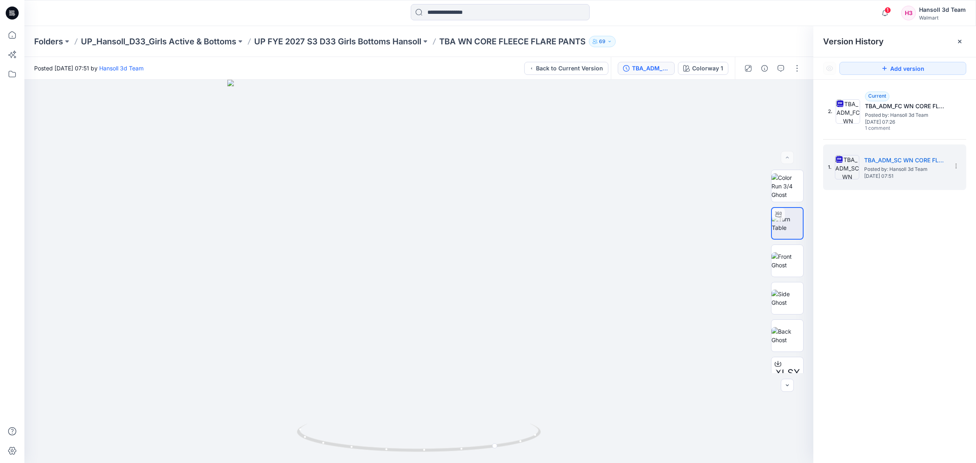
drag, startPoint x: 889, startPoint y: 403, endPoint x: 860, endPoint y: 403, distance: 29.7
click at [889, 403] on div "2. Current TBA_ADM_FC WN CORE FLEECE FLARE PANTS_ASTM Posted by: Hansoll 3d Tea…" at bounding box center [895, 277] width 163 height 395
drag, startPoint x: 464, startPoint y: 450, endPoint x: 529, endPoint y: 446, distance: 64.8
click at [529, 446] on icon at bounding box center [420, 439] width 246 height 31
click at [888, 15] on icon "button" at bounding box center [885, 13] width 15 height 16
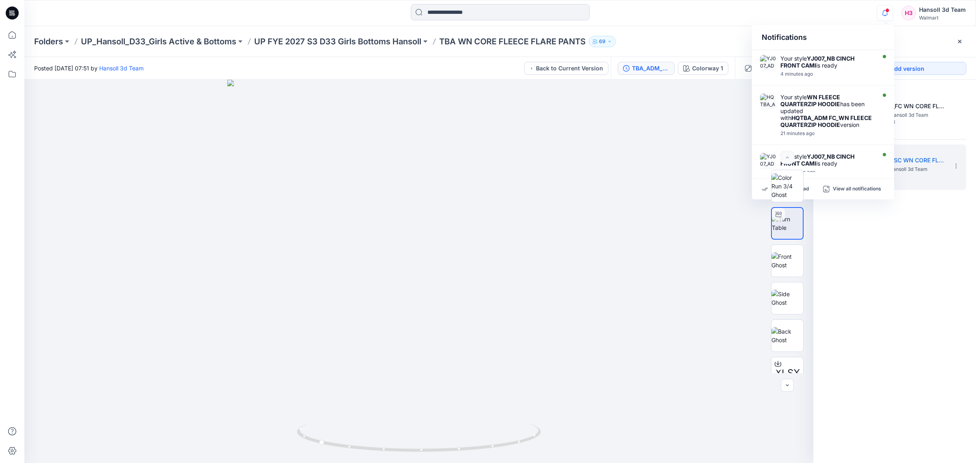
click at [875, 247] on div "2. Current TBA_ADM_FC WN CORE FLEECE FLARE PANTS_ASTM Posted by: Hansoll 3d Tea…" at bounding box center [895, 277] width 163 height 395
